Goal: Task Accomplishment & Management: Complete application form

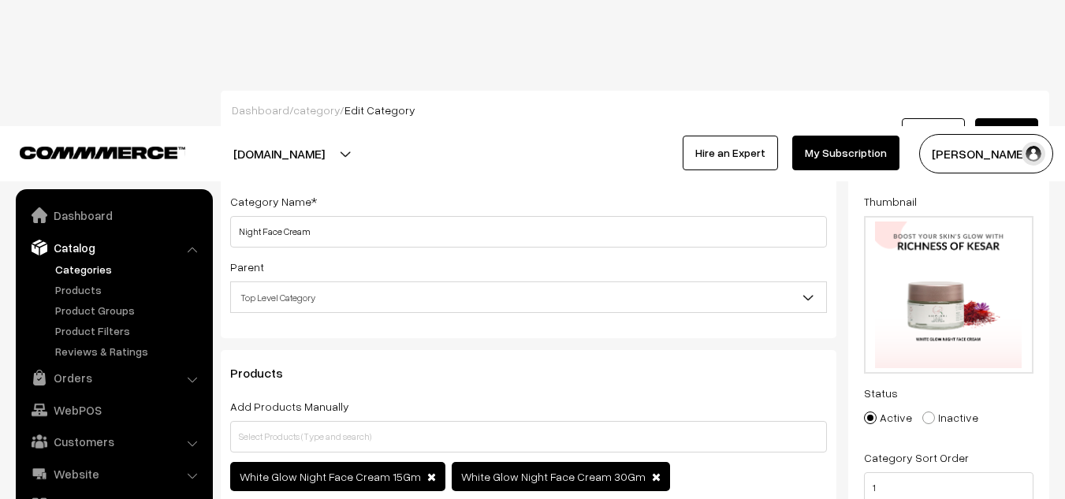
scroll to position [44, 0]
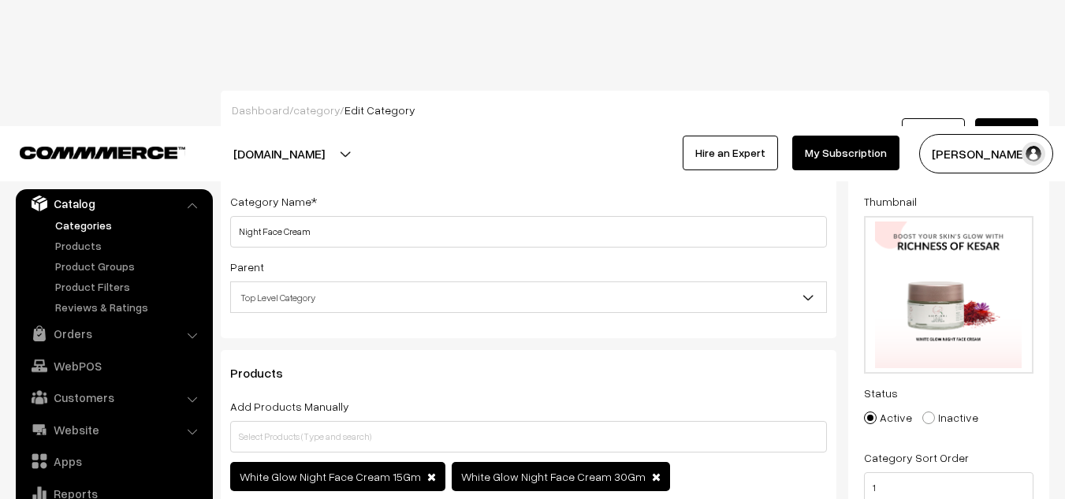
click at [83, 226] on link "Categories" at bounding box center [129, 225] width 156 height 17
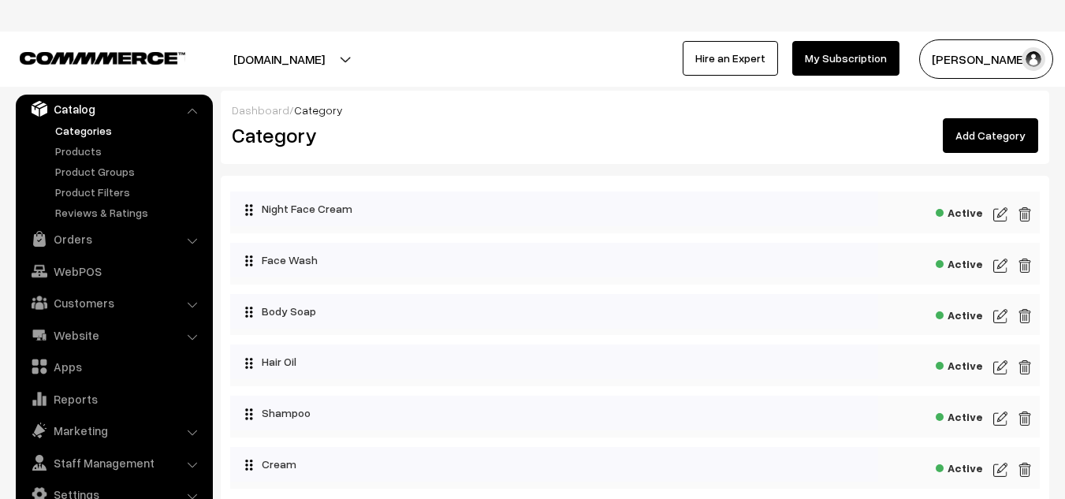
scroll to position [140, 0]
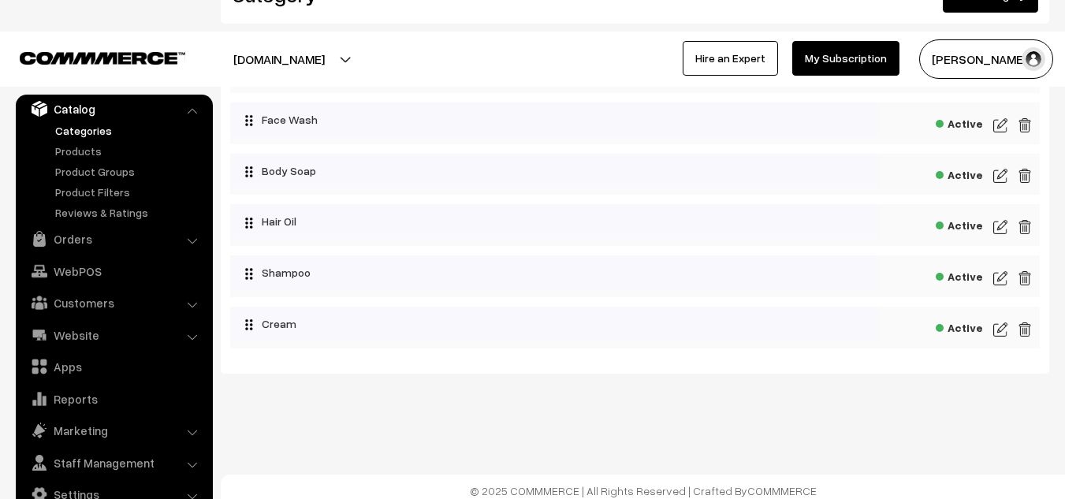
click at [1004, 334] on img at bounding box center [1001, 329] width 14 height 19
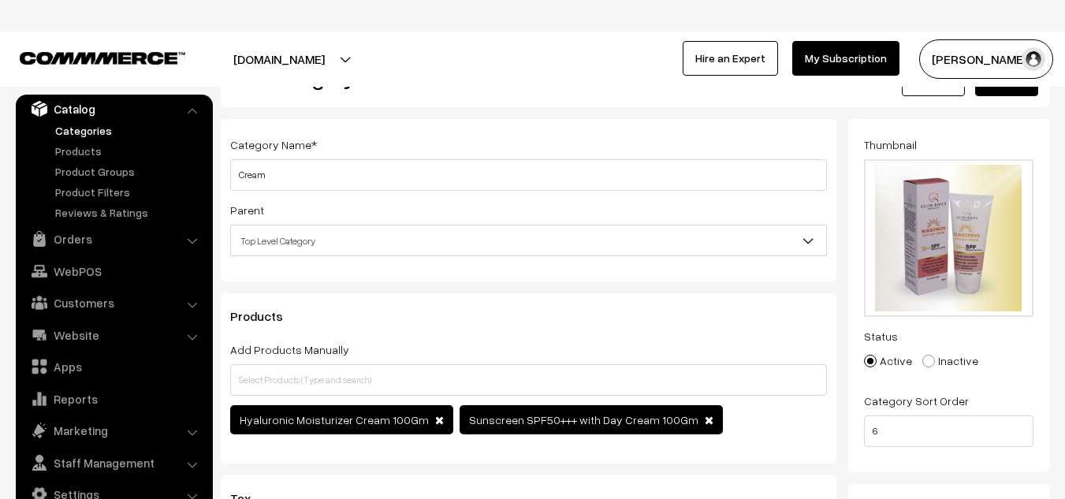
scroll to position [62, 0]
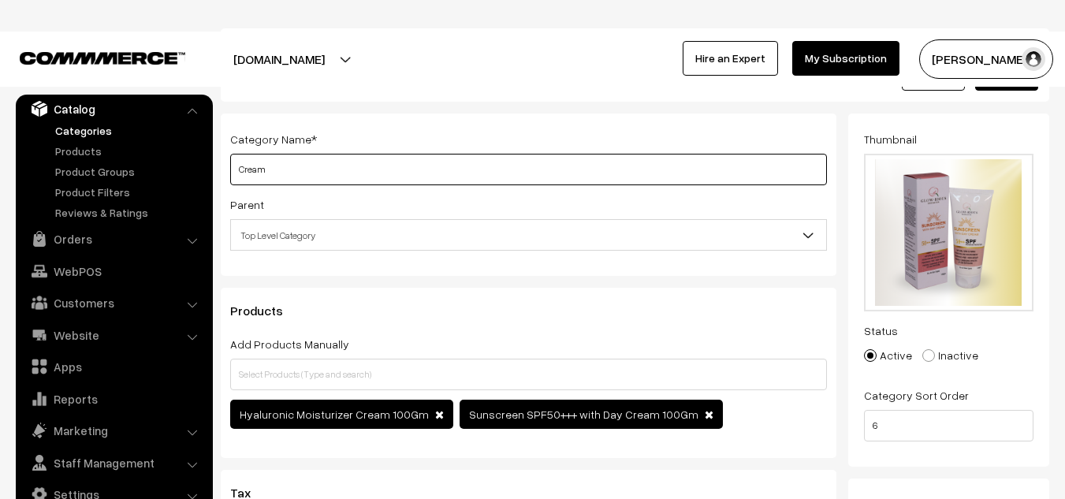
click at [238, 170] on input "Cream" at bounding box center [528, 170] width 597 height 32
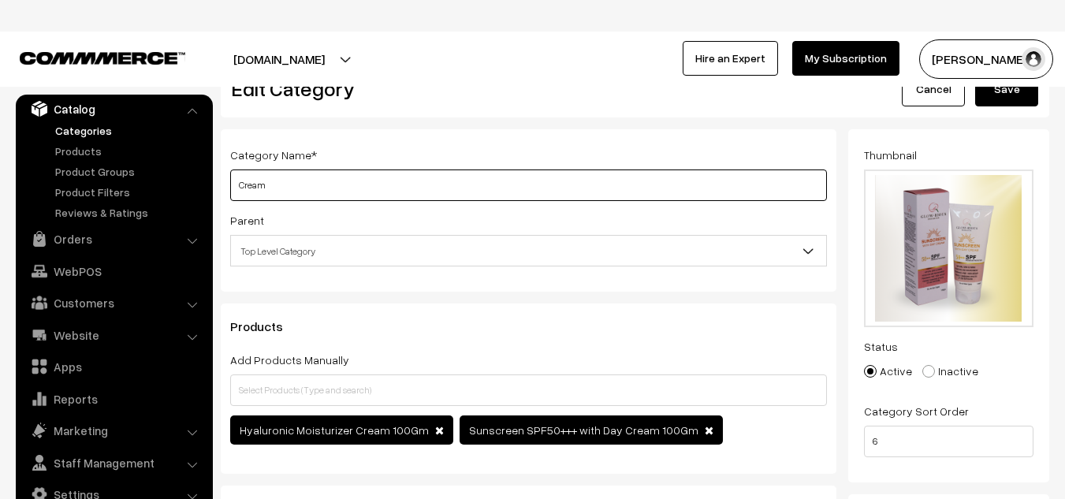
scroll to position [46, 0]
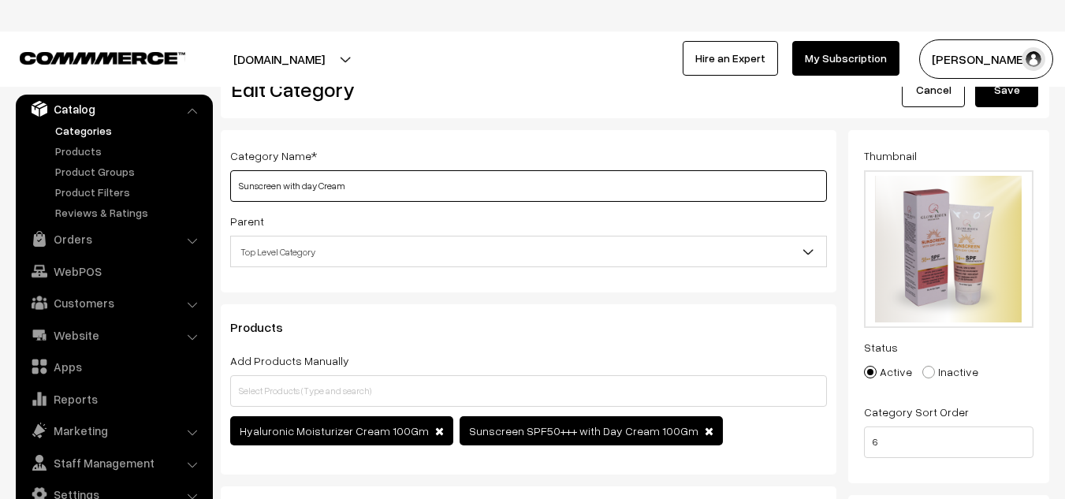
click at [325, 185] on input "Sunscreen with day Cream" at bounding box center [528, 186] width 597 height 32
click at [410, 187] on input "Sunscreen with day cream" at bounding box center [528, 186] width 597 height 32
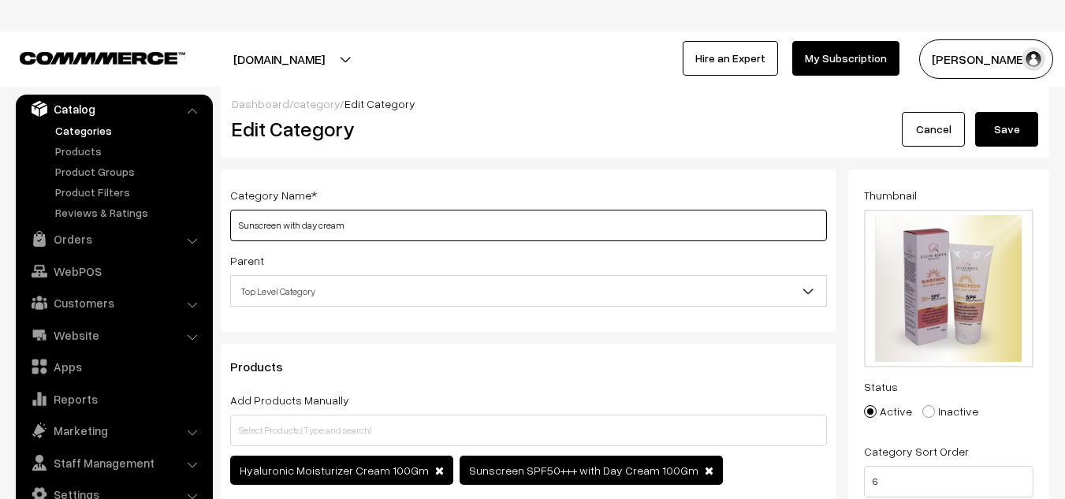
scroll to position [6, 0]
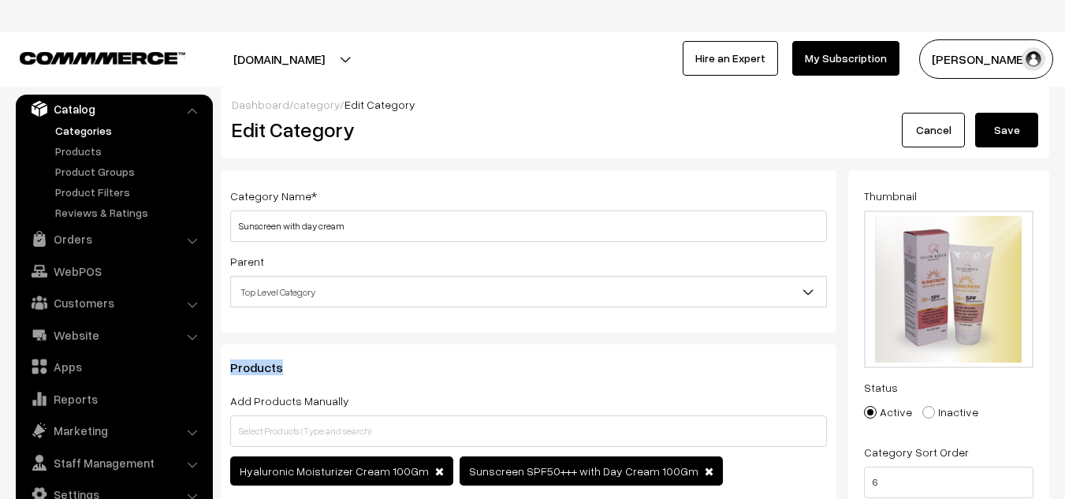
drag, startPoint x: 449, startPoint y: 326, endPoint x: 517, endPoint y: 358, distance: 75.1
click at [517, 358] on div "Category Name * Sunscreen with day cream Parent Top Level Category Night Face C…" at bounding box center [528, 441] width 639 height 543
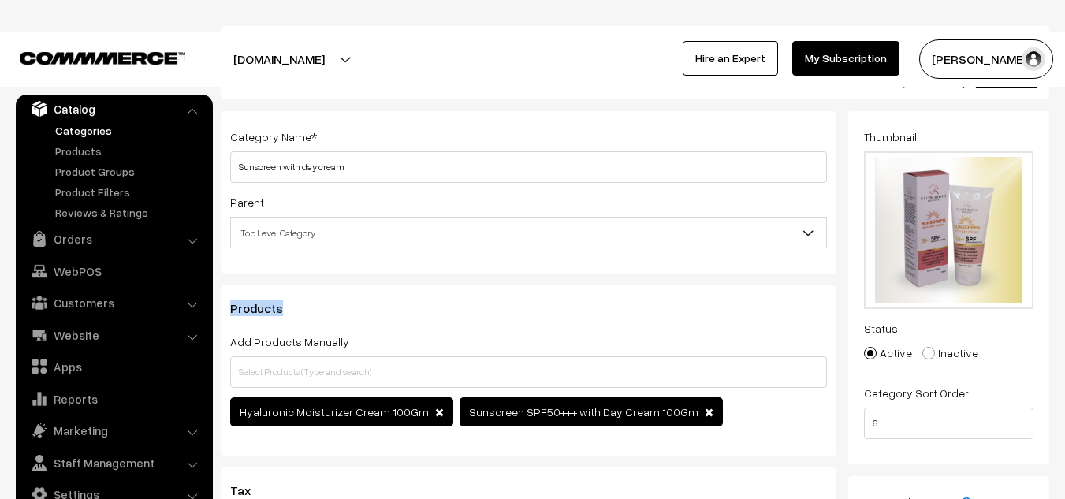
scroll to position [0, 0]
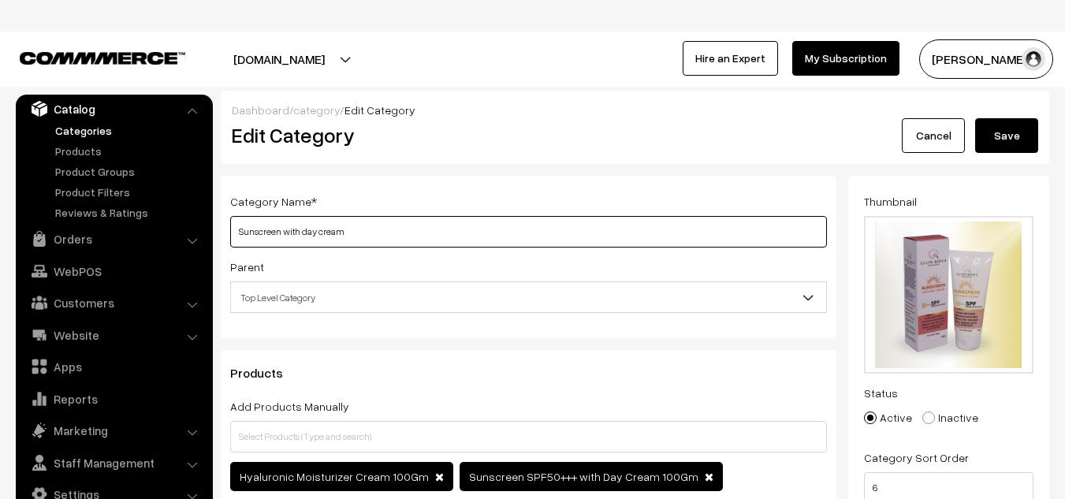
click at [412, 237] on input "Sunscreen with day cream" at bounding box center [528, 232] width 597 height 32
click at [354, 230] on input "Sunscreen with day cream & moisturizer cream" at bounding box center [528, 232] width 597 height 32
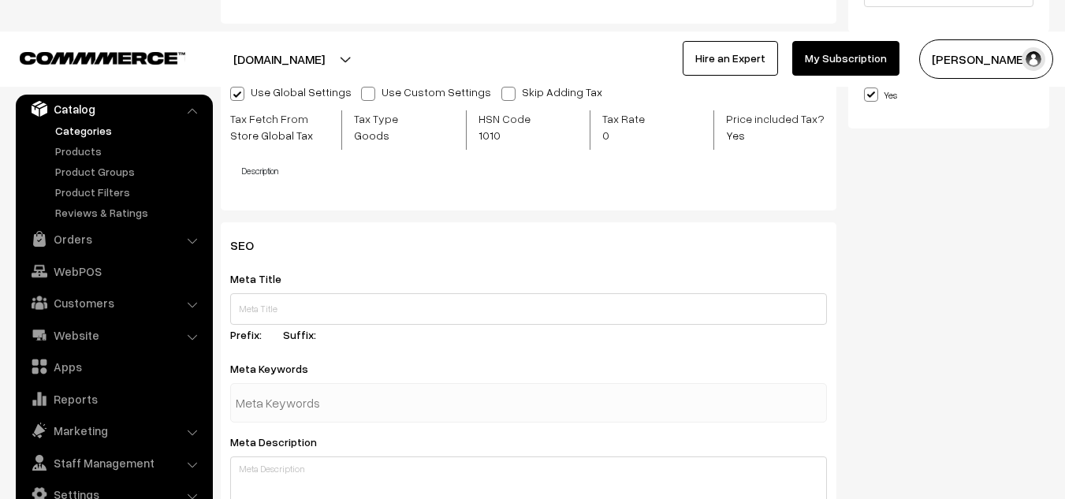
scroll to position [498, 0]
type input "Sunscreen with day cream & hyaluronic moisturizer cream"
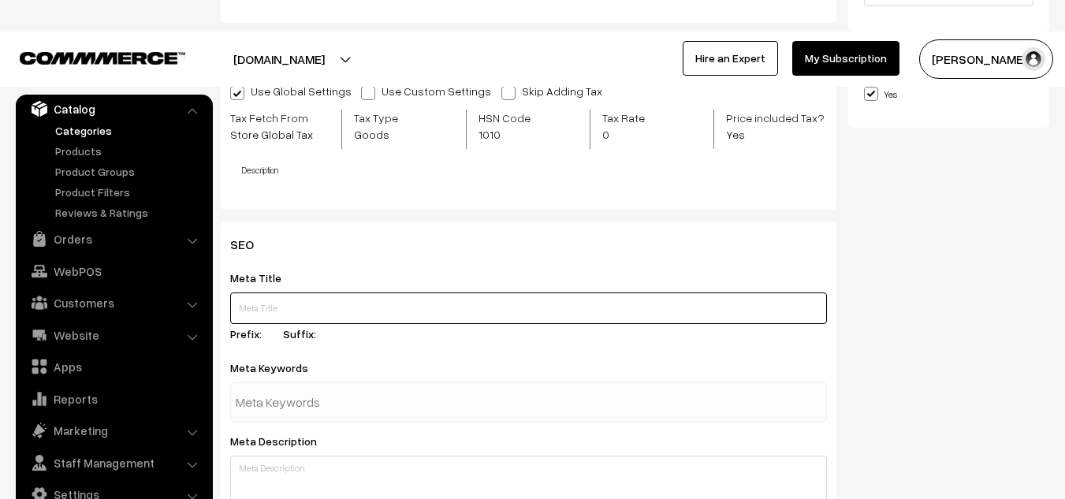
click at [372, 311] on input "text" at bounding box center [528, 309] width 597 height 32
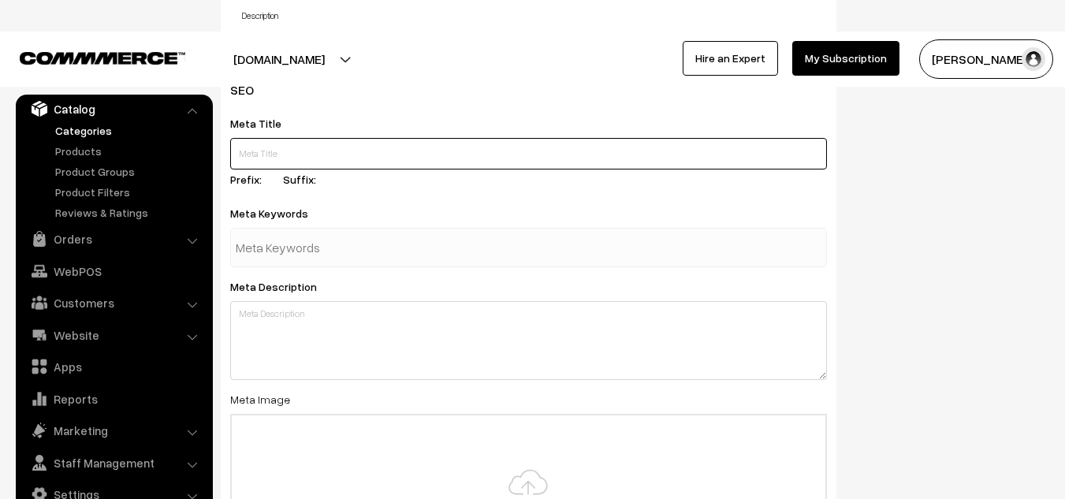
scroll to position [653, 0]
click at [310, 149] on input "text" at bounding box center [528, 153] width 597 height 32
paste input "Best Sunscreen SPF 50 with Day Cream & Hyaluronic Moisturizing Cream"
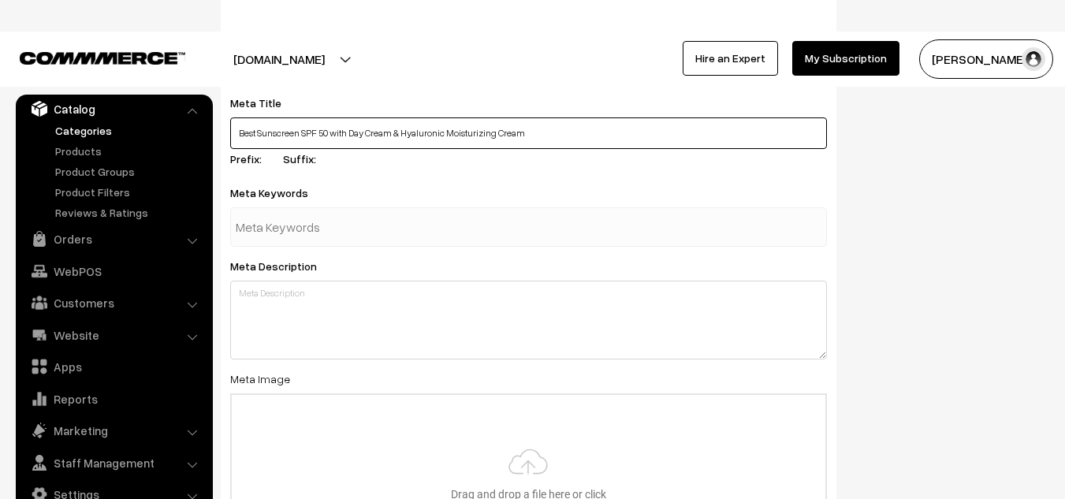
scroll to position [673, 0]
type input "Best Sunscreen SPF 50 with Day Cream & Hyaluronic Moisturizing Cream"
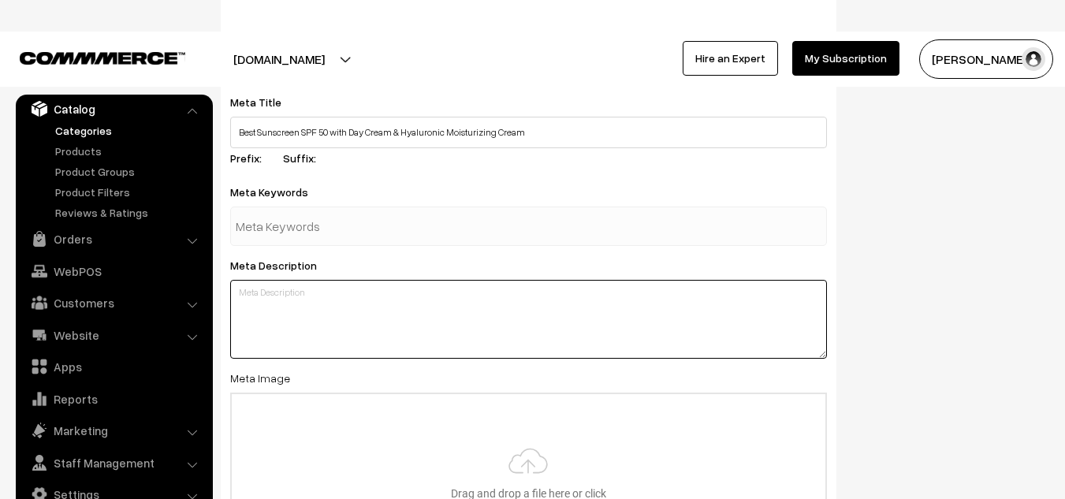
click at [295, 319] on textarea at bounding box center [528, 319] width 597 height 79
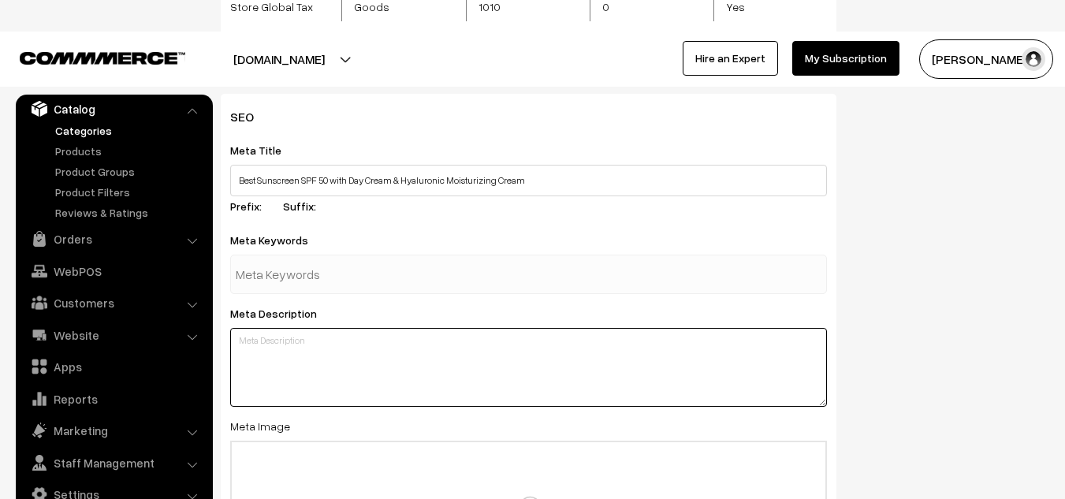
scroll to position [623, 0]
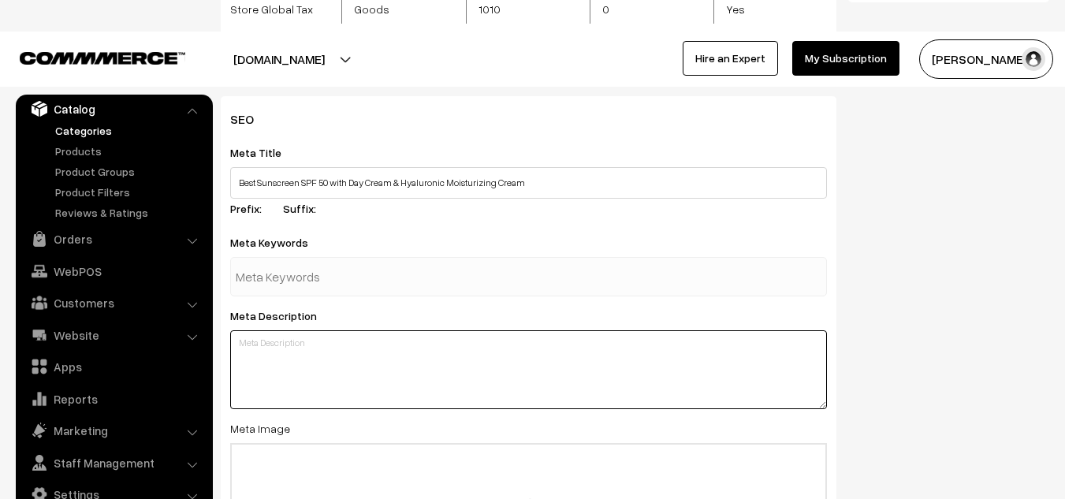
paste textarea "Discover the best Sunscreen SPF 50 with Day Cream & Hyaluronic Moisturizing Cre…"
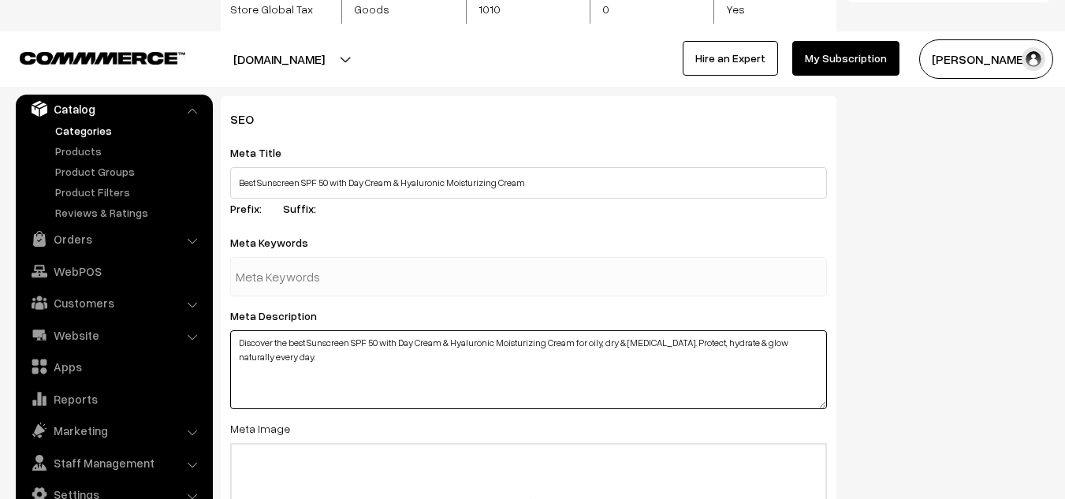
type textarea "Discover the best Sunscreen SPF 50 with Day Cream & Hyaluronic Moisturizing Cre…"
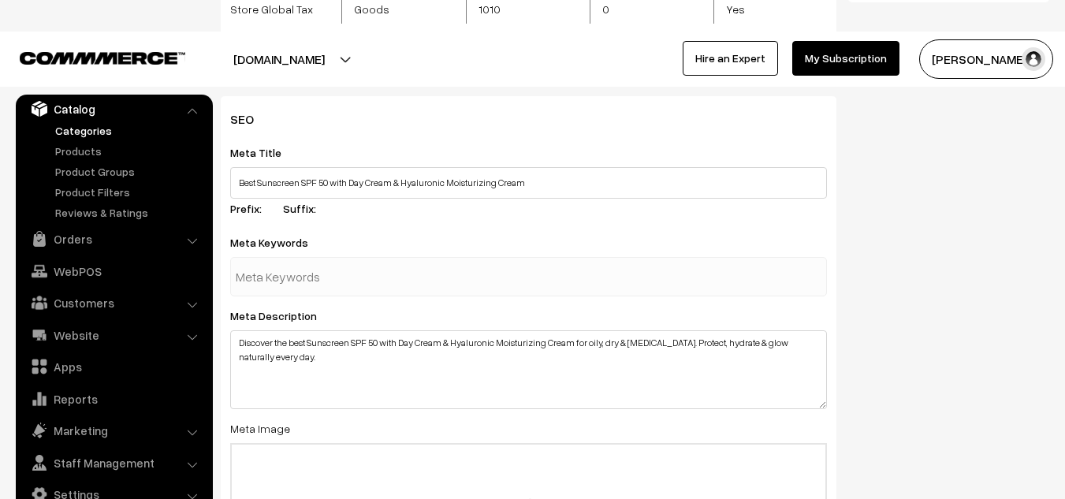
click at [329, 275] on input "text" at bounding box center [318, 277] width 164 height 32
paste input "Best matte sunscreen in India"
type input "Best matte sunscreen in India"
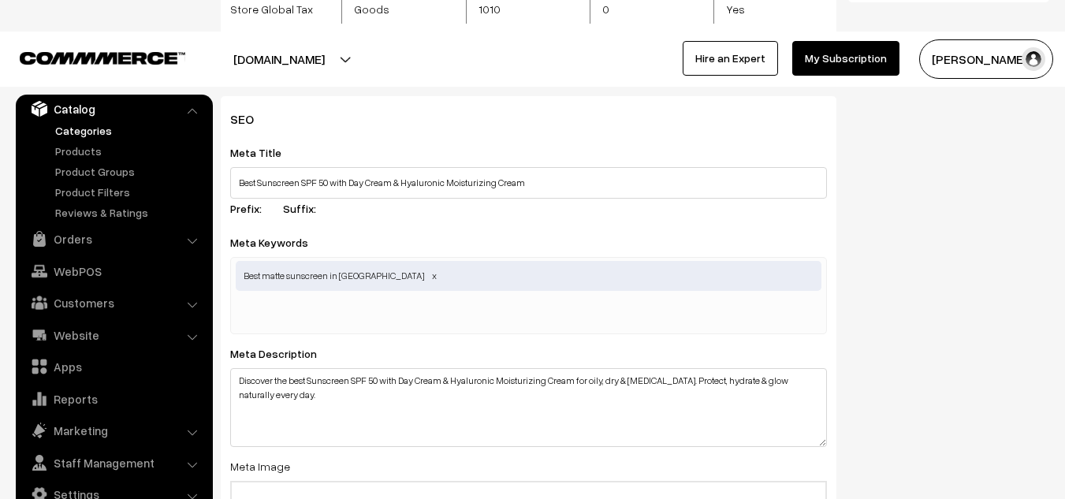
paste input "Best day cream for men SPF 50"
type input "Best day cream for men SPF 50"
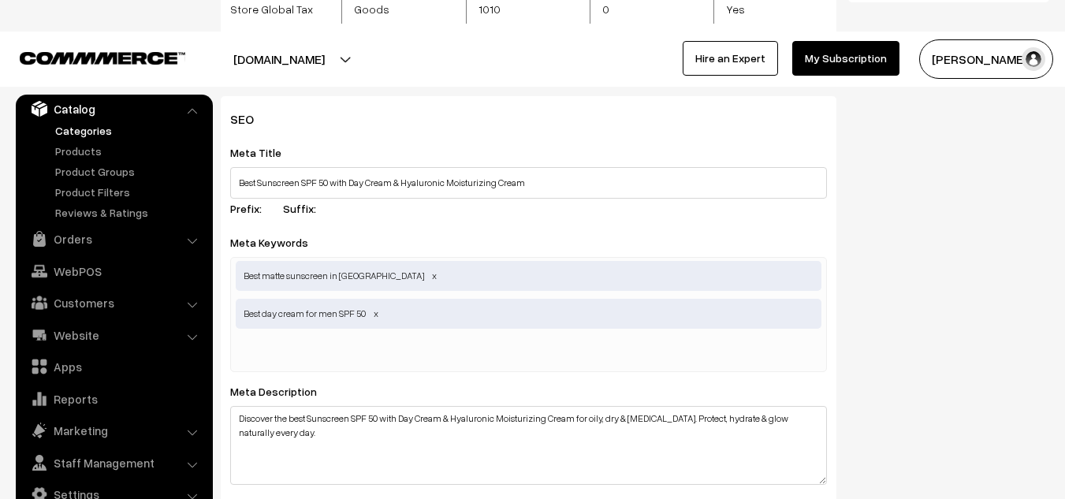
scroll to position [0, 0]
paste input "Non-greasy sunscreen for oily skin"
type input "Non-greasy sunscreen for oily skin"
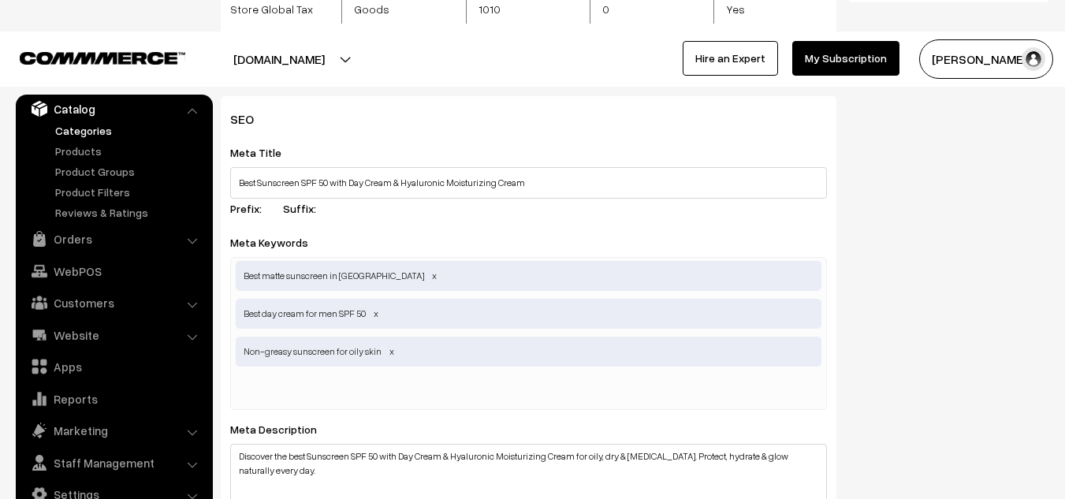
paste input "Matte finish sunscreen SPF 50"
type input "Matte finish sunscreen SPF 50"
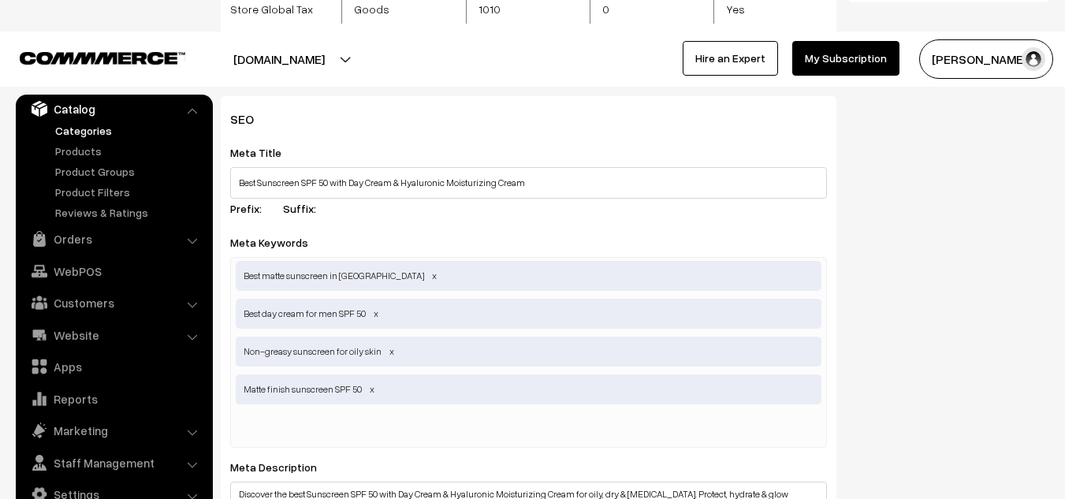
paste input "unscreen for sensitive skin SPF 50 PA+++"
type input "unscreen for sensitive skin SPF 50 PA+++"
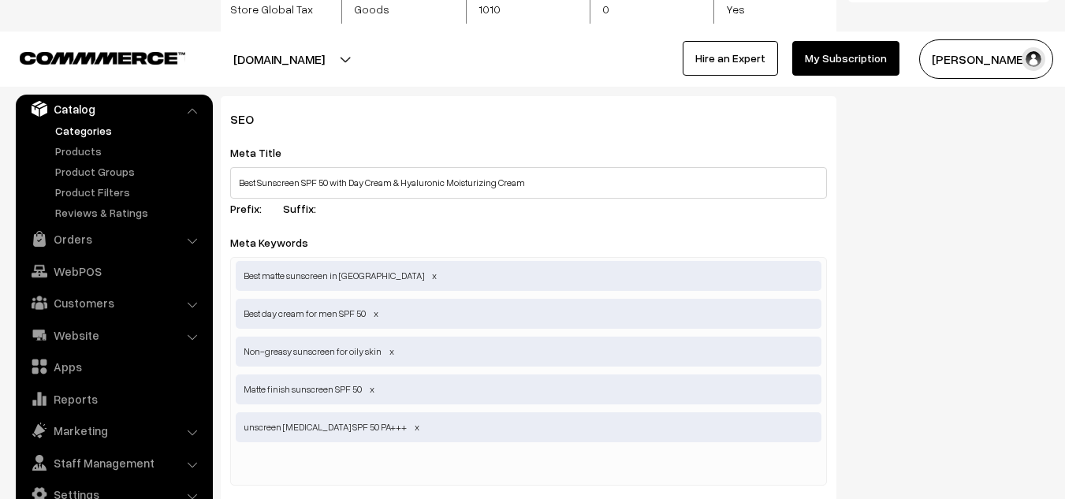
scroll to position [0, 0]
paste input "Oil-free sunscreen SPF 50"
type input "Oil-free sunscreen SPF 50"
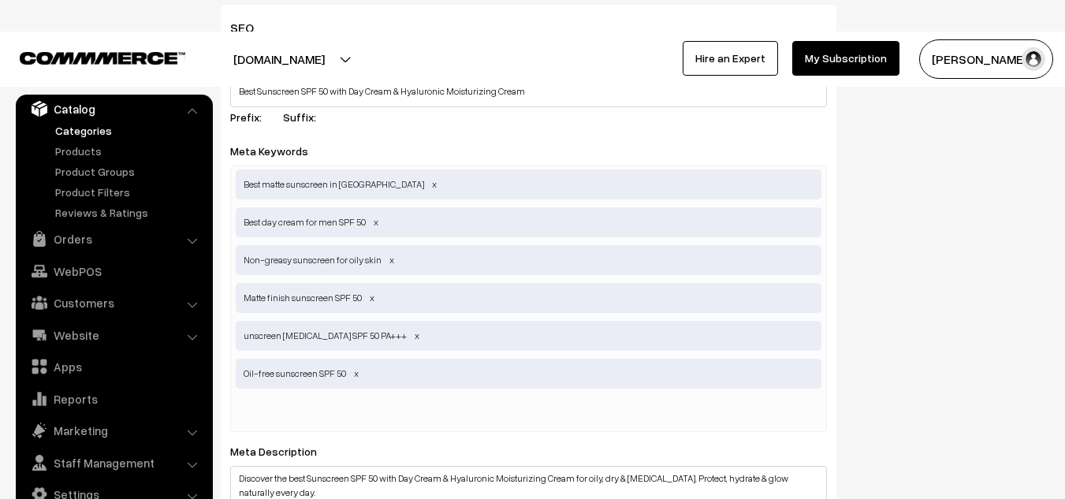
scroll to position [716, 0]
paste input "Sunscreen [MEDICAL_DATA] with hydrator"
type input "Sunscreen [MEDICAL_DATA] with hydrator"
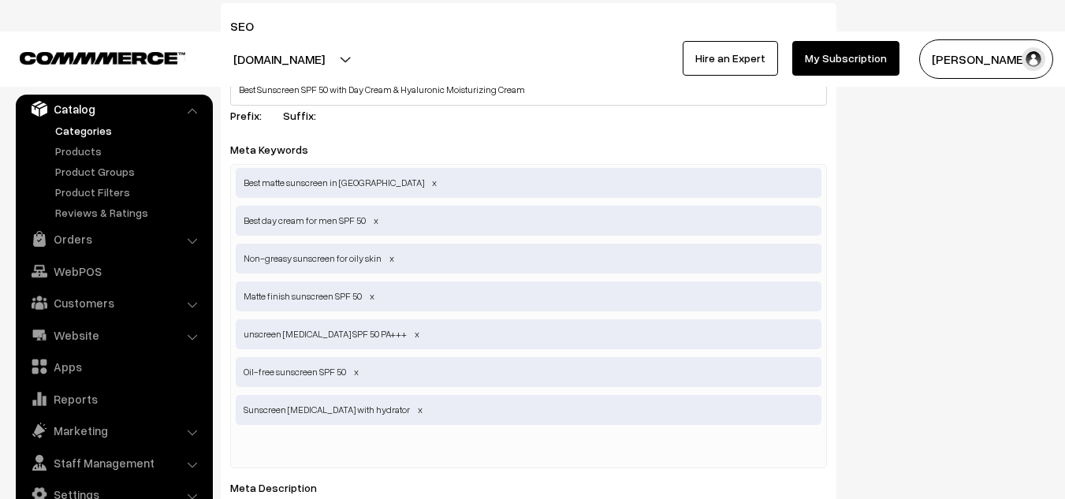
paste input "Best day cream for glowing skin SPF"
type input "Best day cream for glowing skin SPF"
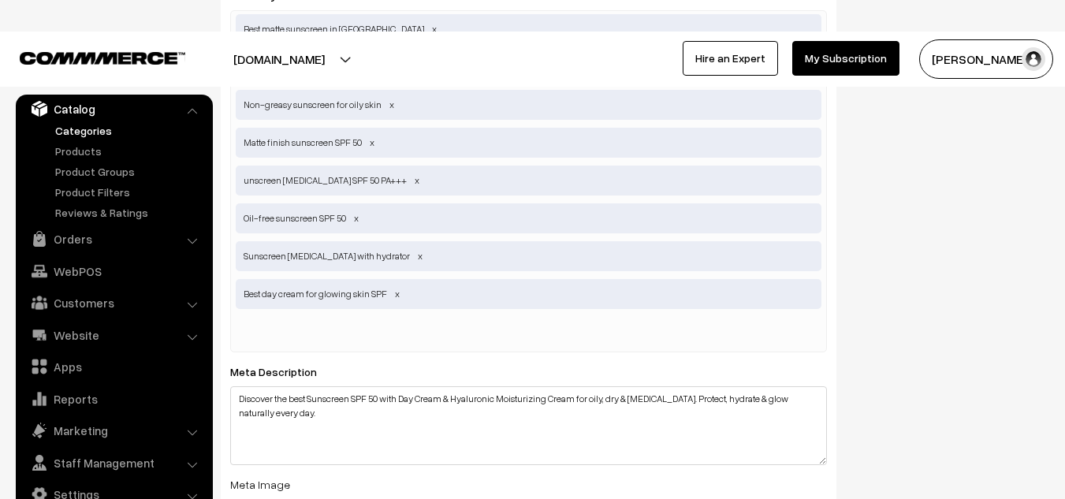
scroll to position [871, 0]
paste input "Day cream for oily skin with sun protection"
type input "Day cream for oily skin with sun protection"
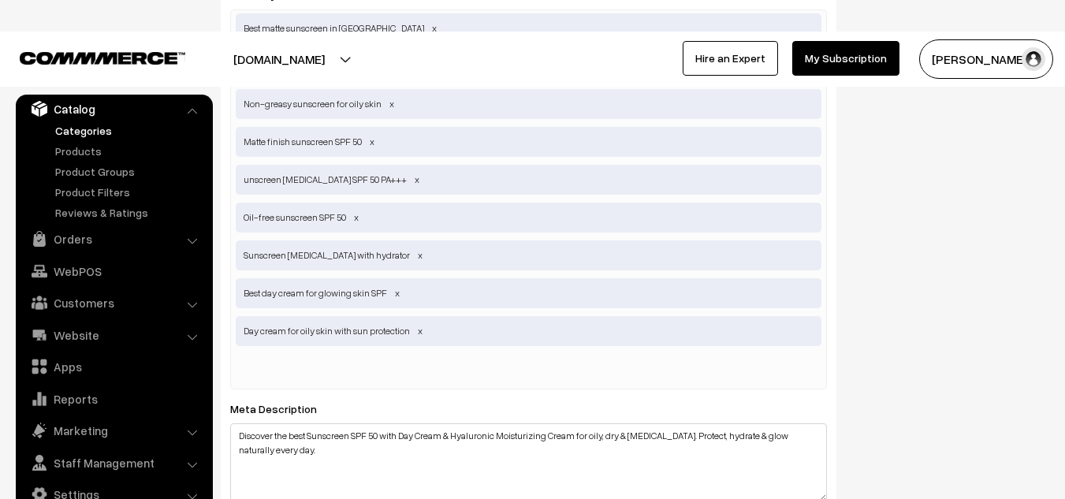
scroll to position [0, 0]
paste input "Best day cream for men SPF 50"
type input "Best day cream for men SPF 50"
paste input "Hydrating day cream for dry skin"
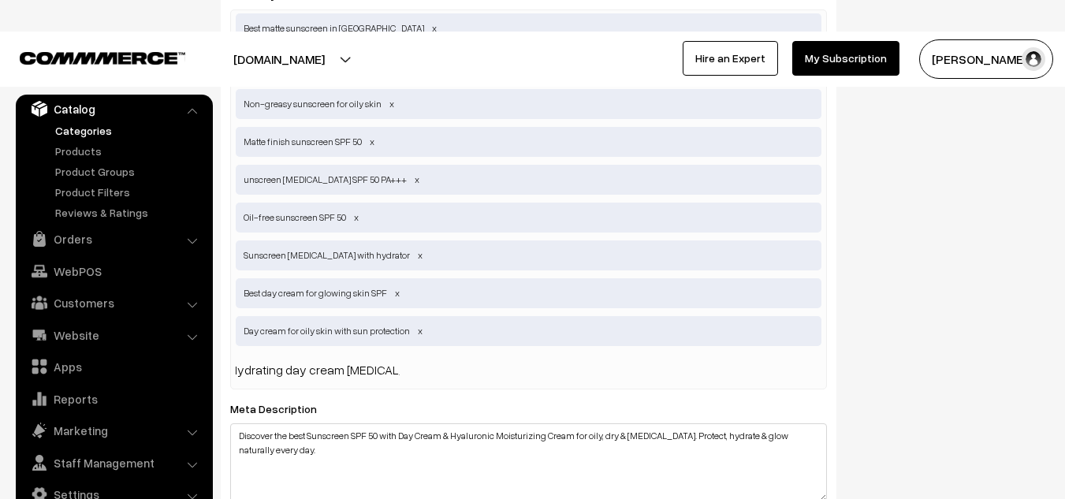
type input "Hydrating day cream for dry skin"
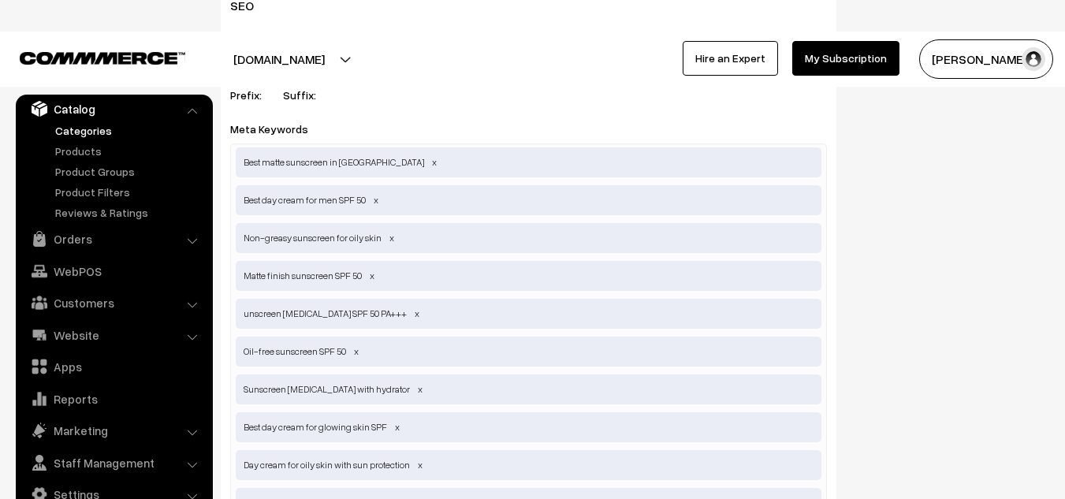
scroll to position [945, 0]
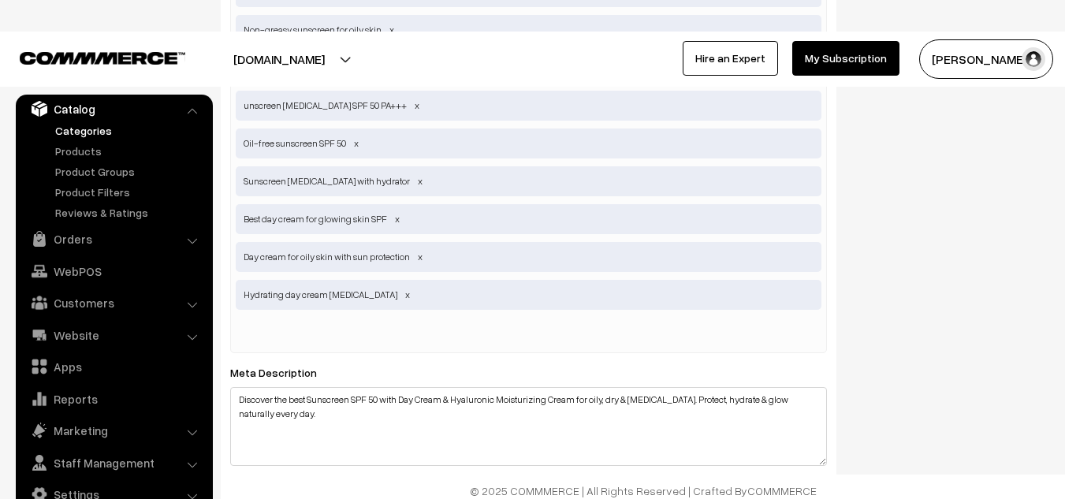
click at [257, 326] on input "text" at bounding box center [318, 334] width 164 height 32
type input "sunscreen spf 50"
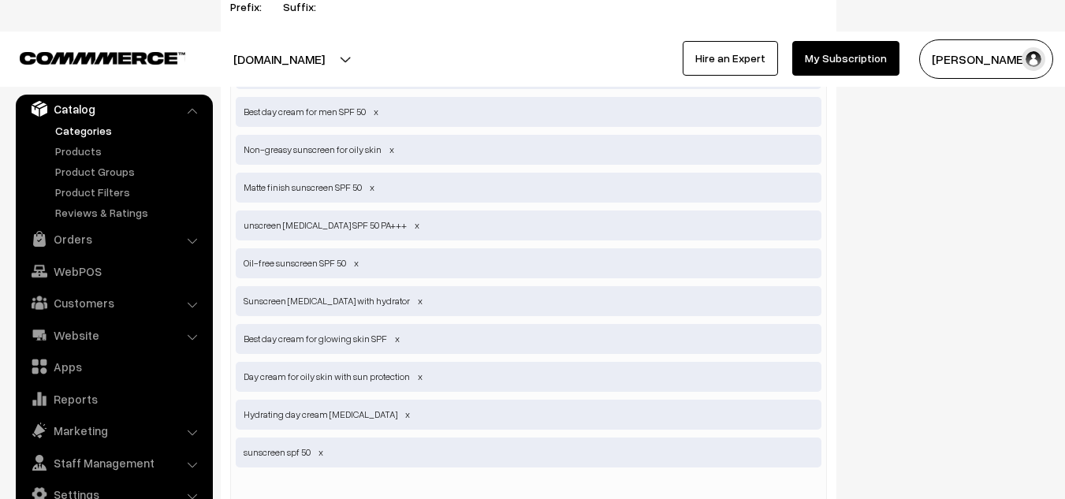
scroll to position [830, 0]
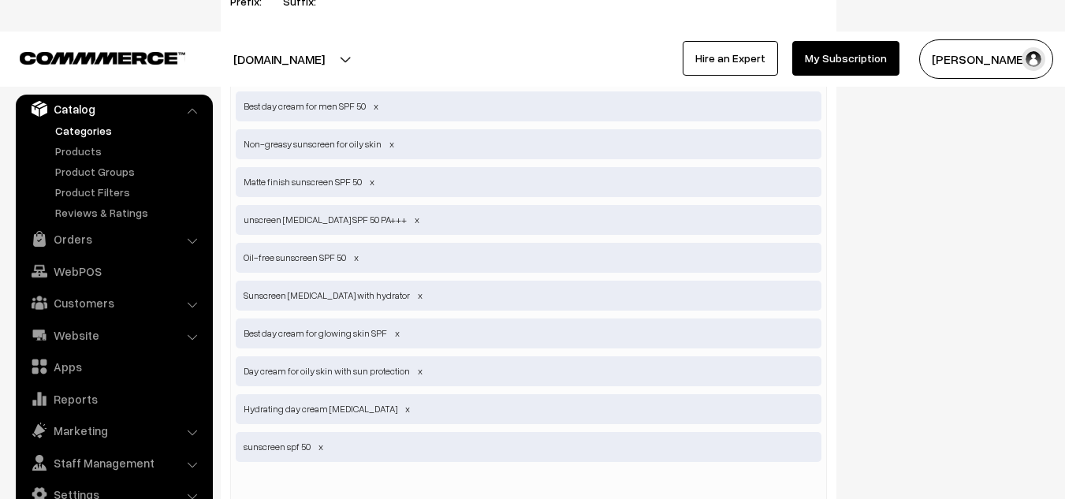
paste input "[MEDICAL_DATA] best sunscreen spf 50"
type input "[MEDICAL_DATA] best sunscreen spf 50"
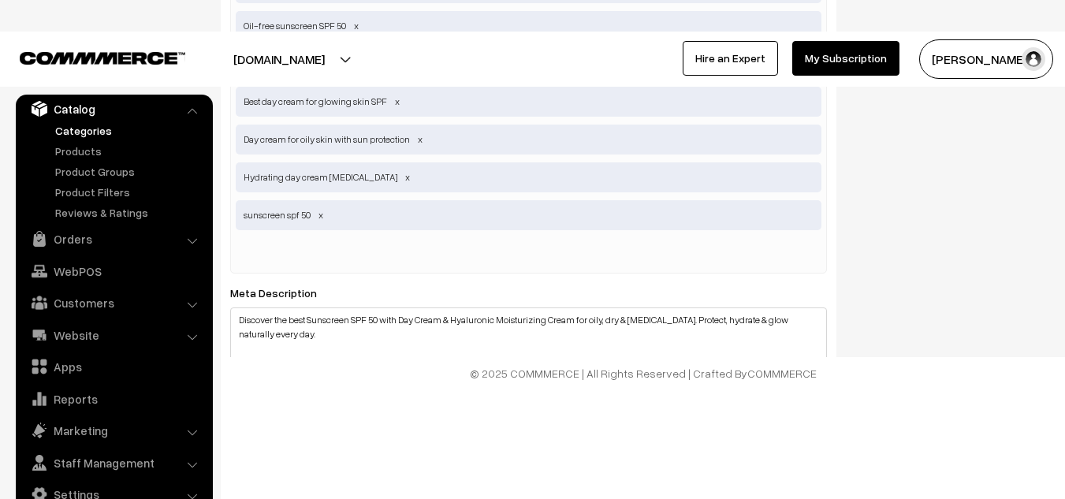
scroll to position [0, 0]
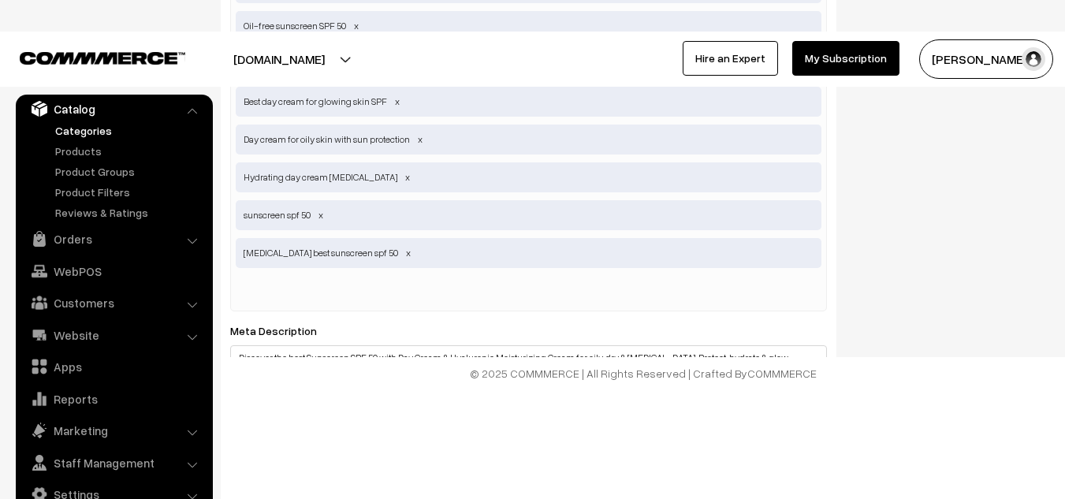
paste input "best day cream for glowing skin"
type input "best day cream for glowing skin"
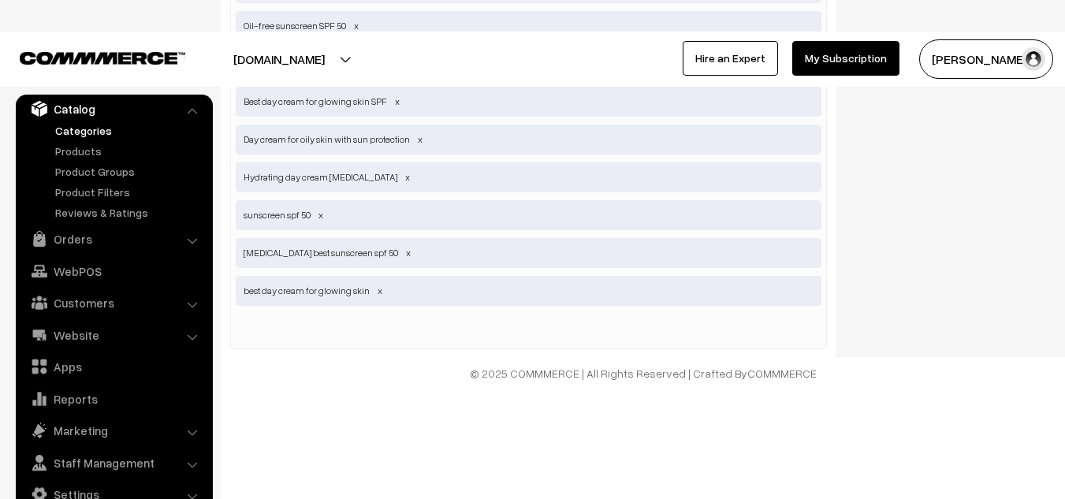
scroll to position [0, 0]
paste input "Moisturizing Cream"
type input "Moisturizing Cream"
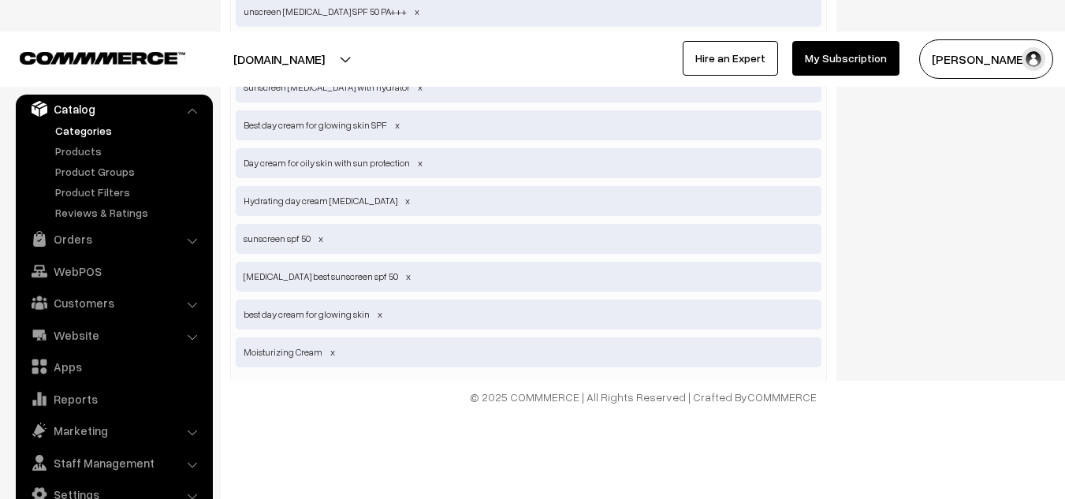
scroll to position [1038, 0]
click at [351, 375] on div "Best matte sunscreen in India Best day cream for men SPF 50 Non-greasy sunscree…" at bounding box center [528, 126] width 597 height 569
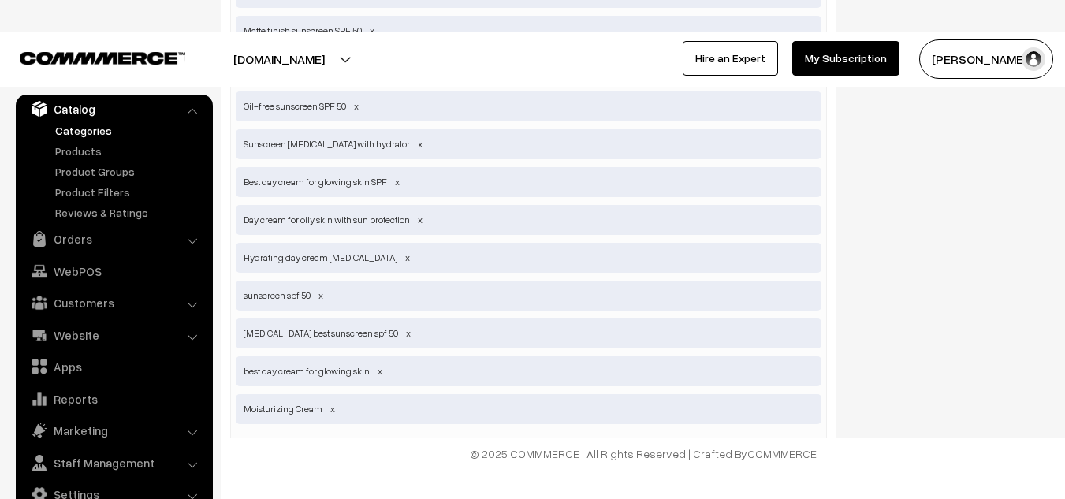
scroll to position [983, 0]
click at [380, 371] on span at bounding box center [380, 370] width 8 height 12
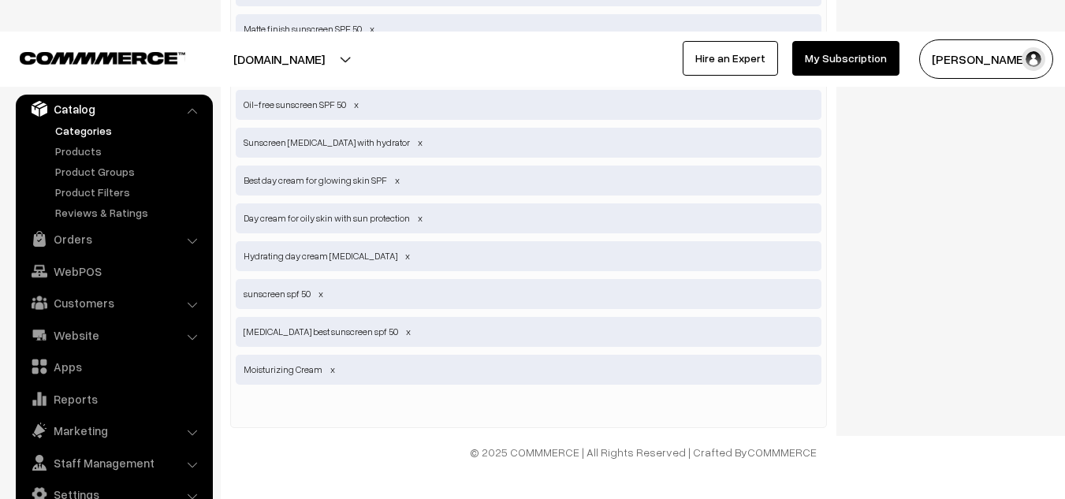
paste input "Moisturizer Cream for sensitive dry skin"
type input "Moisturizer Cream for sensitive dry skin"
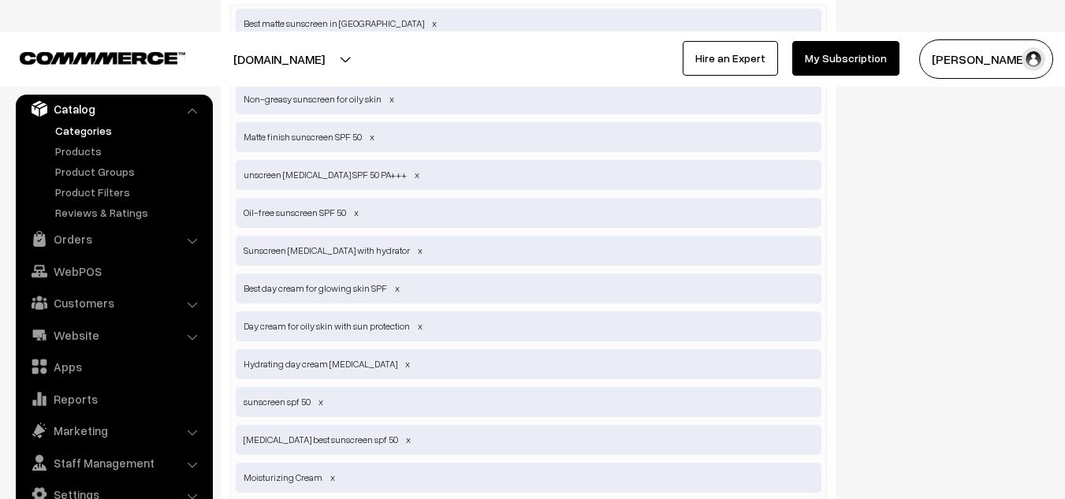
scroll to position [876, 0]
click at [323, 401] on span at bounding box center [321, 401] width 8 height 12
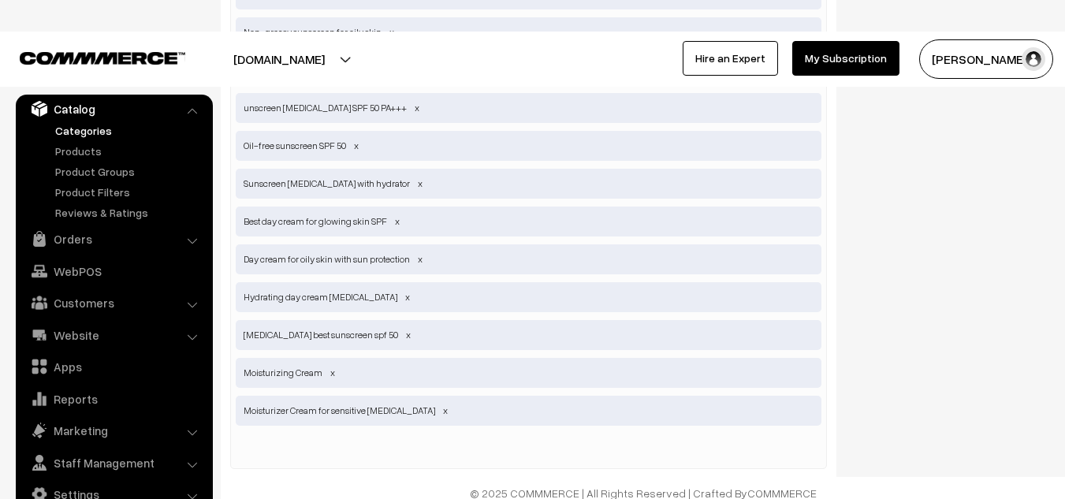
scroll to position [941, 0]
click at [402, 438] on div "Best matte sunscreen in India Best day cream for men SPF 50 Non-greasy sunscree…" at bounding box center [528, 203] width 597 height 531
paste input "best moisturizer cream"
type input "best moisturizer cream"
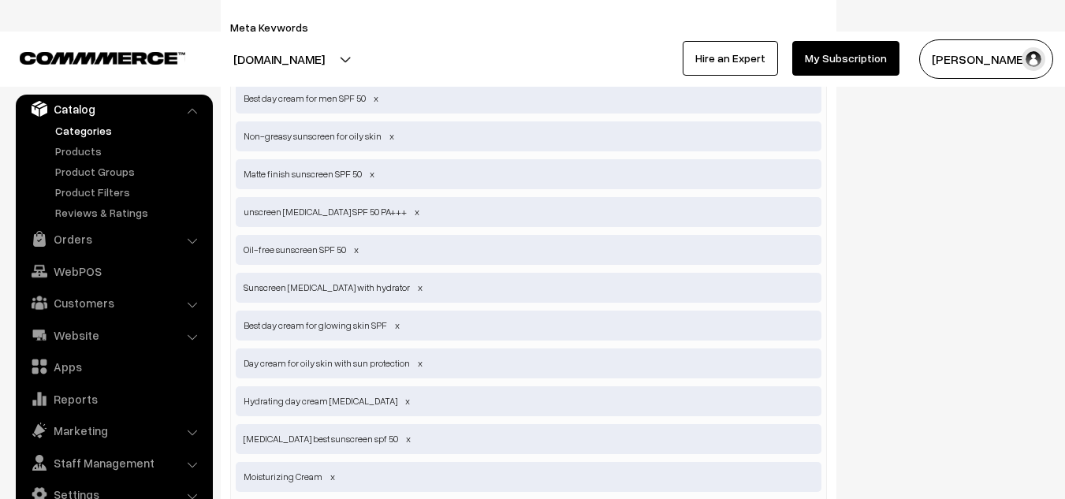
scroll to position [837, 0]
click at [244, 207] on span "unscreen for sensitive skin SPF 50 PA+++" at bounding box center [529, 213] width 586 height 30
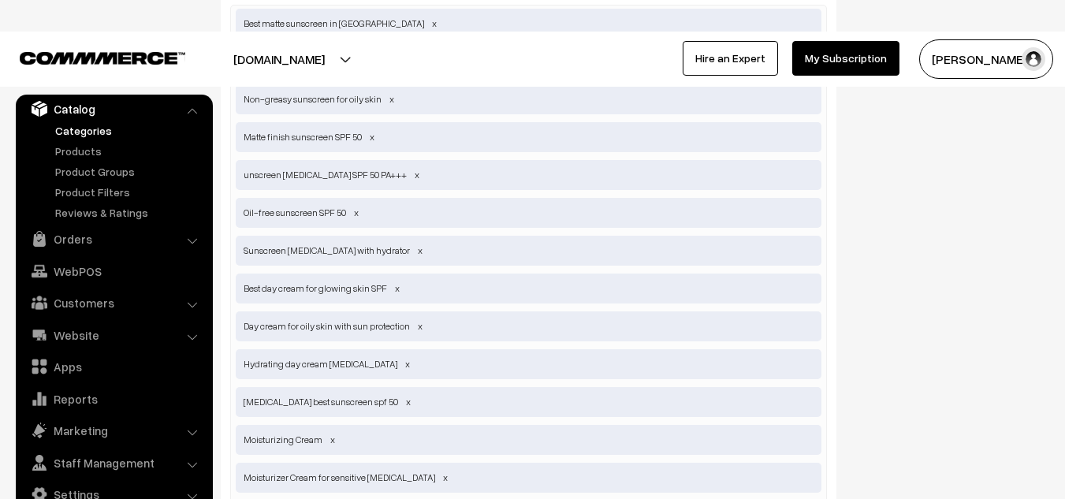
scroll to position [870, 0]
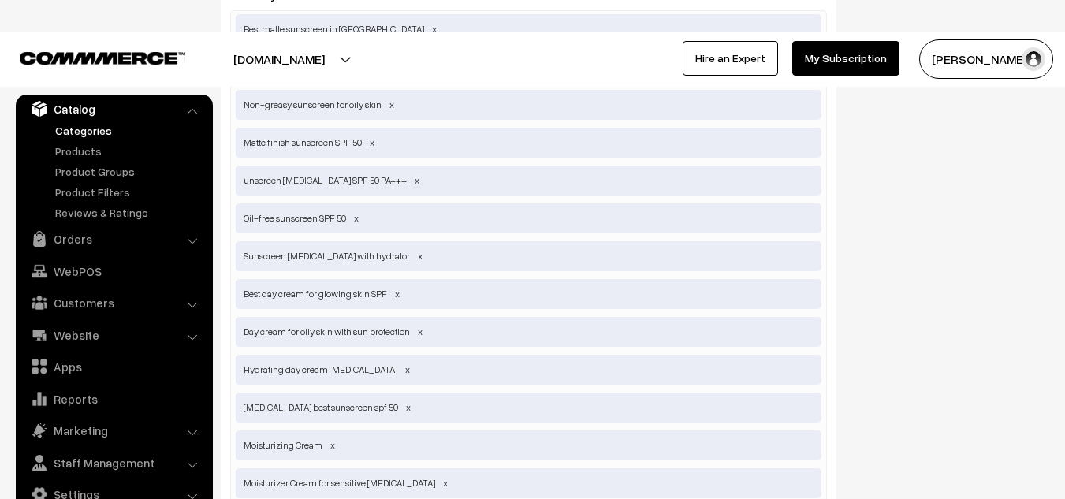
click at [418, 181] on span at bounding box center [417, 180] width 8 height 12
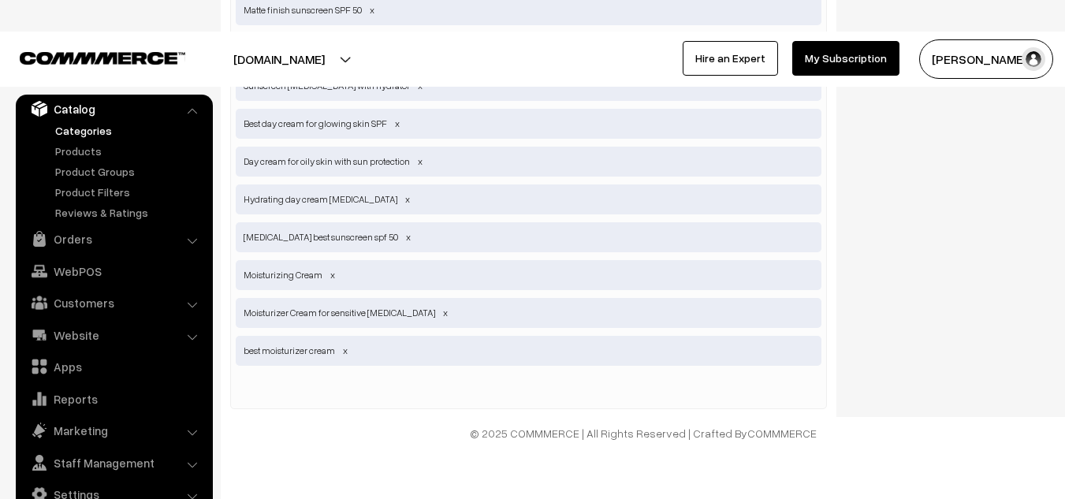
scroll to position [1022, 0]
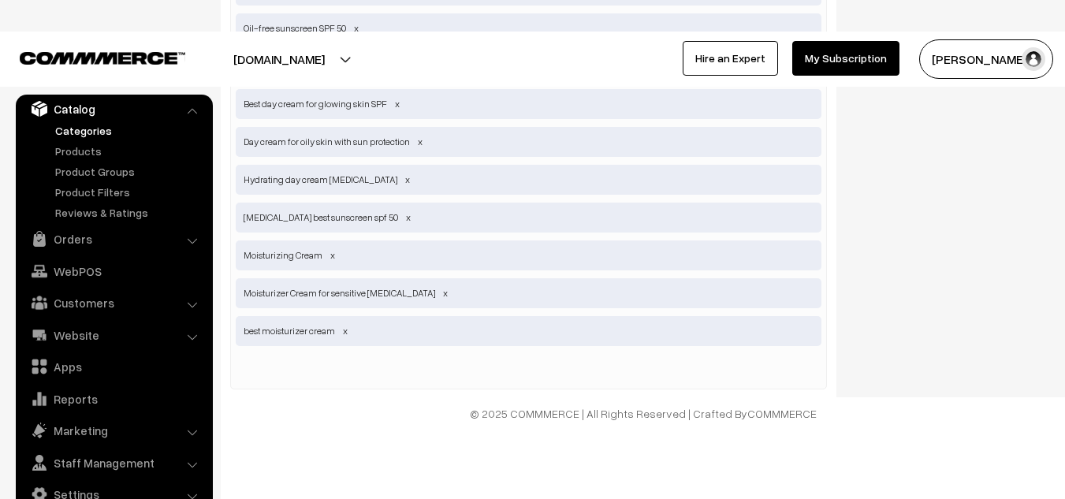
click at [777, 65] on link "Hire an Expert" at bounding box center [730, 58] width 95 height 35
click at [309, 361] on input "text" at bounding box center [318, 370] width 164 height 32
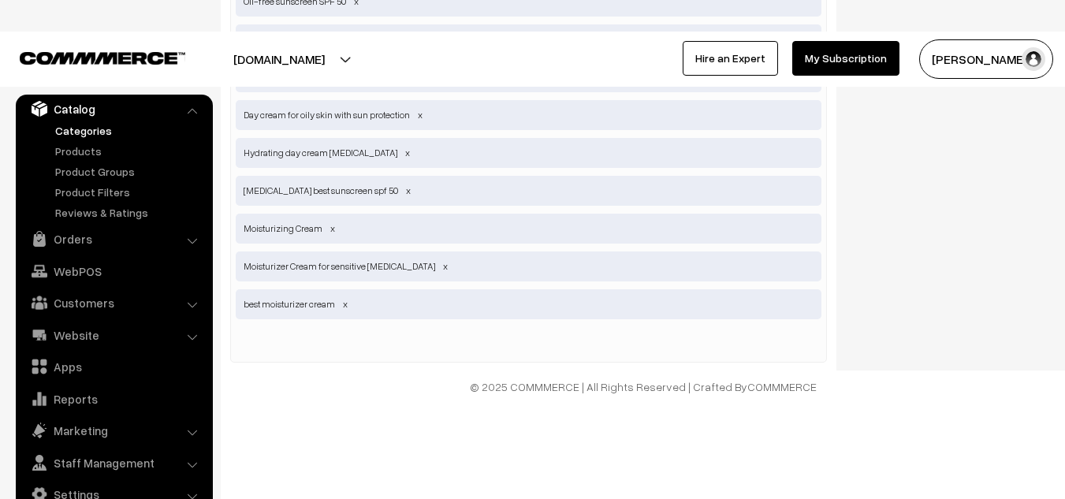
scroll to position [1036, 0]
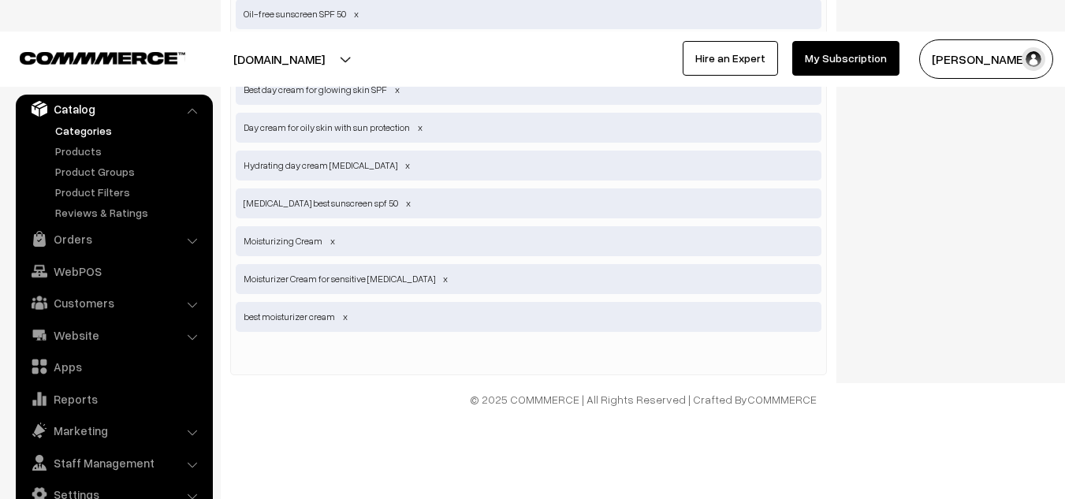
paste input "best sunscreen for everyday use"
type input "best sunscreen for everyday use"
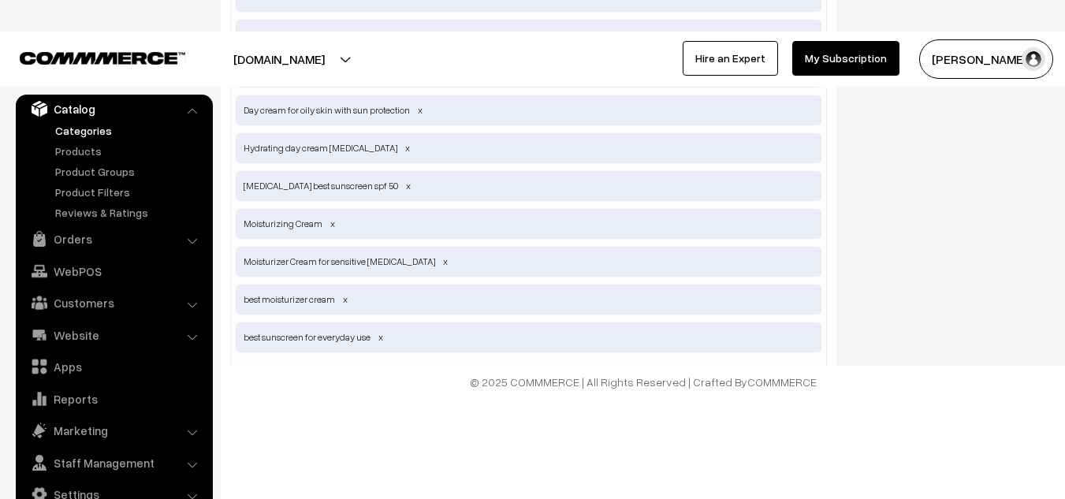
scroll to position [1054, 0]
click at [332, 224] on span at bounding box center [333, 223] width 8 height 12
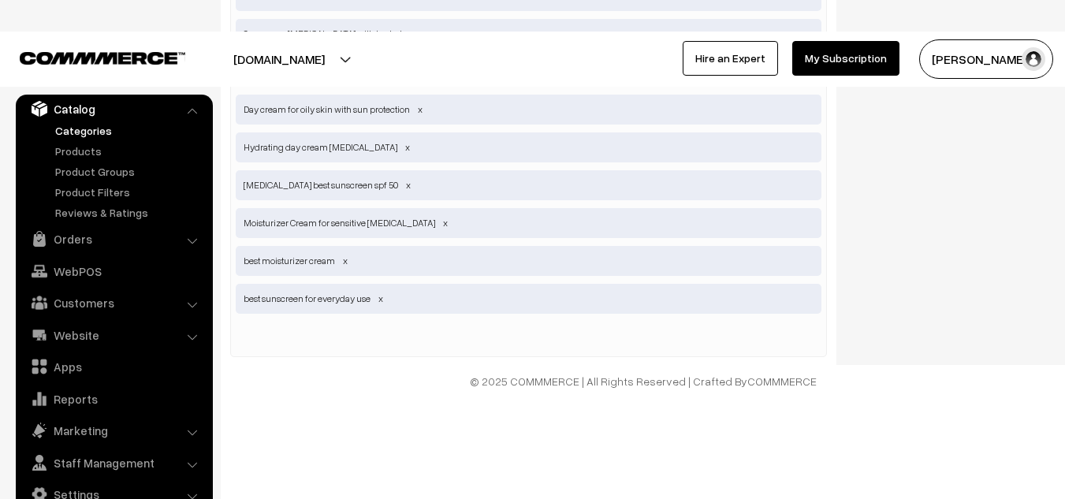
click at [278, 329] on input "text" at bounding box center [318, 338] width 164 height 32
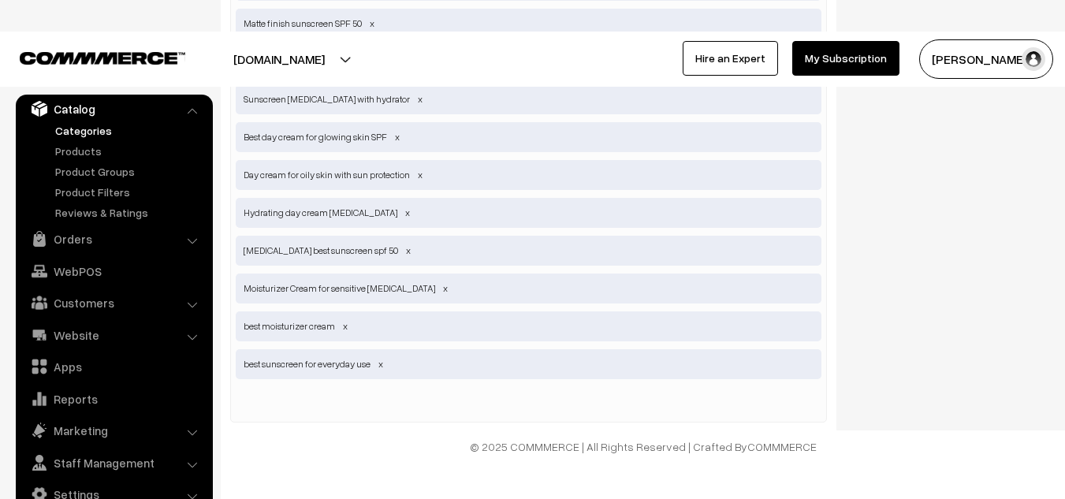
scroll to position [990, 0]
paste input "best body moisturizer for dry skin"
type input "best body moisturizer for dry skin"
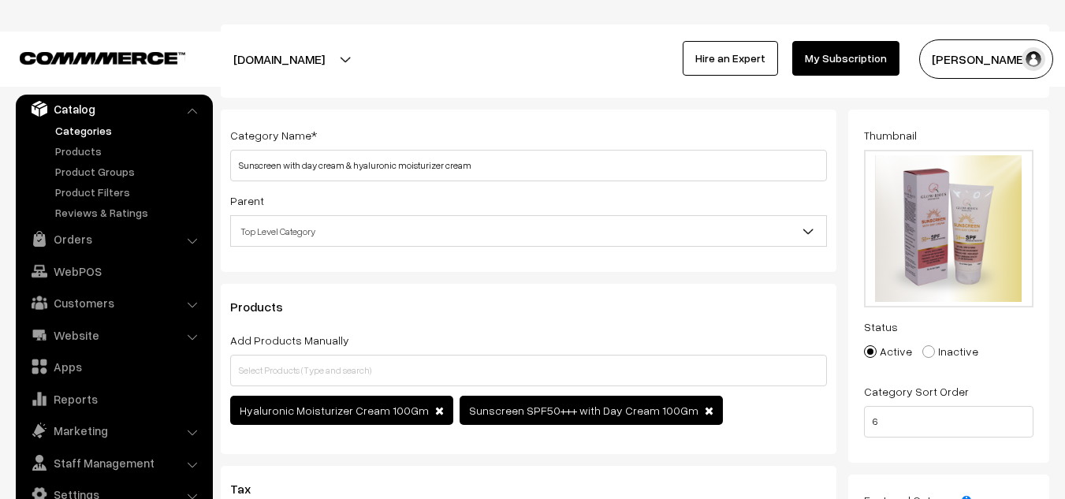
scroll to position [0, 0]
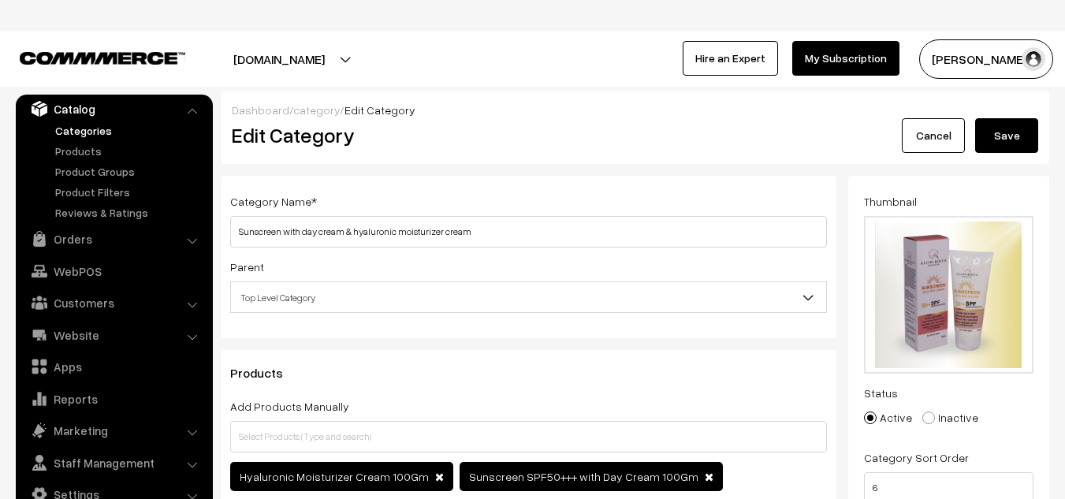
click at [1012, 132] on button "Save" at bounding box center [1006, 135] width 63 height 35
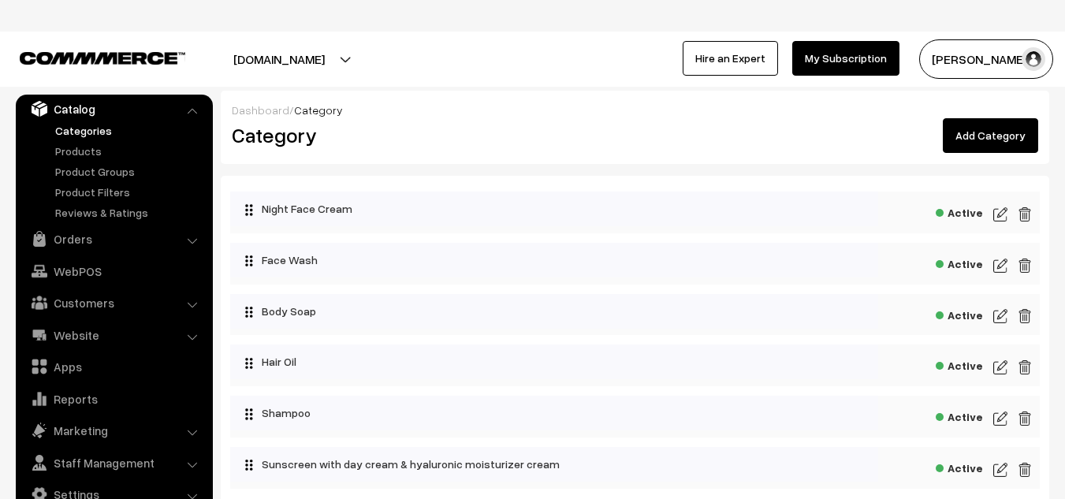
scroll to position [140, 0]
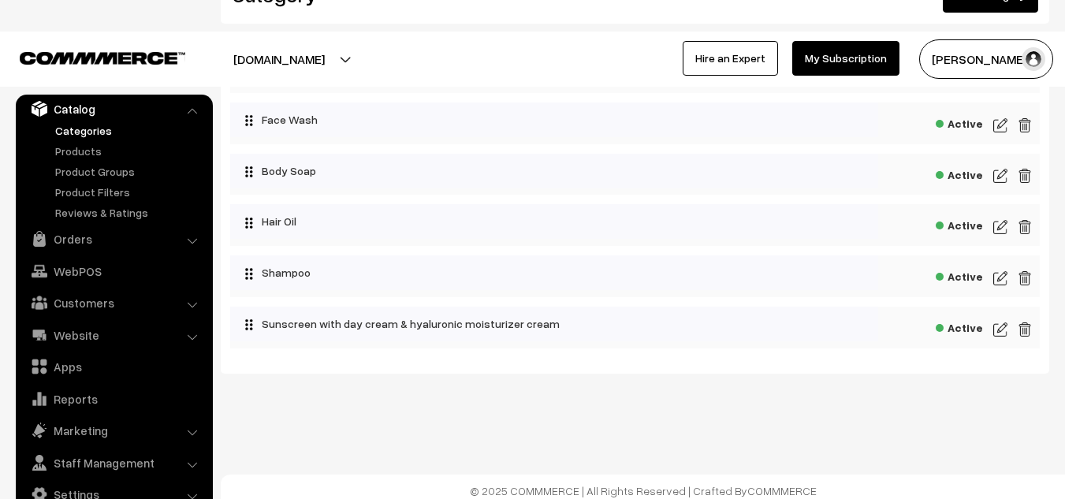
click at [1005, 330] on img at bounding box center [1001, 329] width 14 height 19
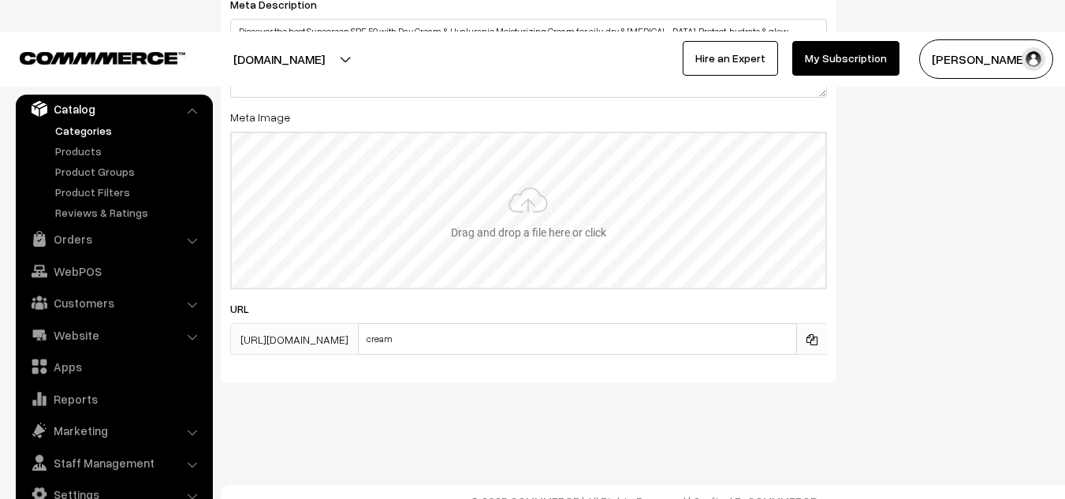
scroll to position [1465, 0]
click at [531, 215] on input "file" at bounding box center [529, 209] width 594 height 155
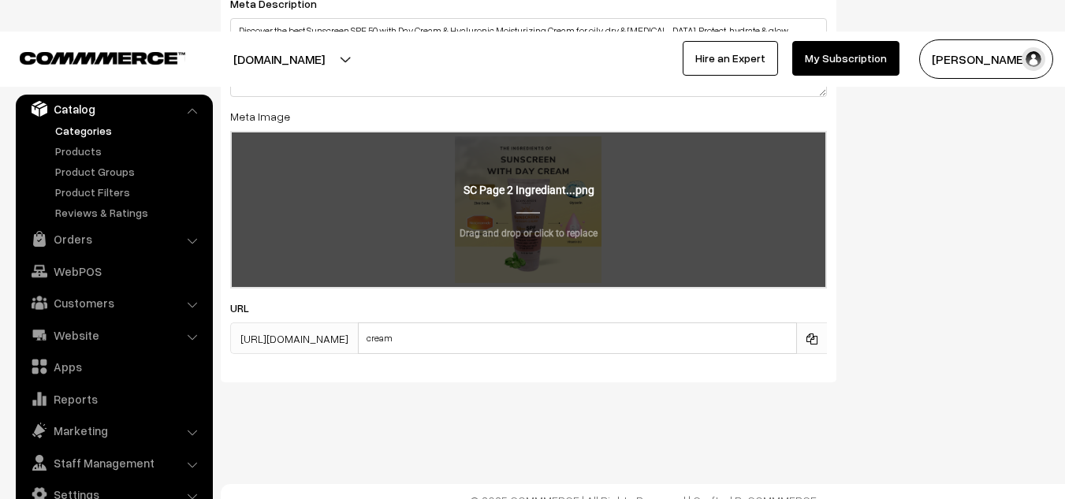
click at [698, 220] on input "file" at bounding box center [529, 209] width 594 height 155
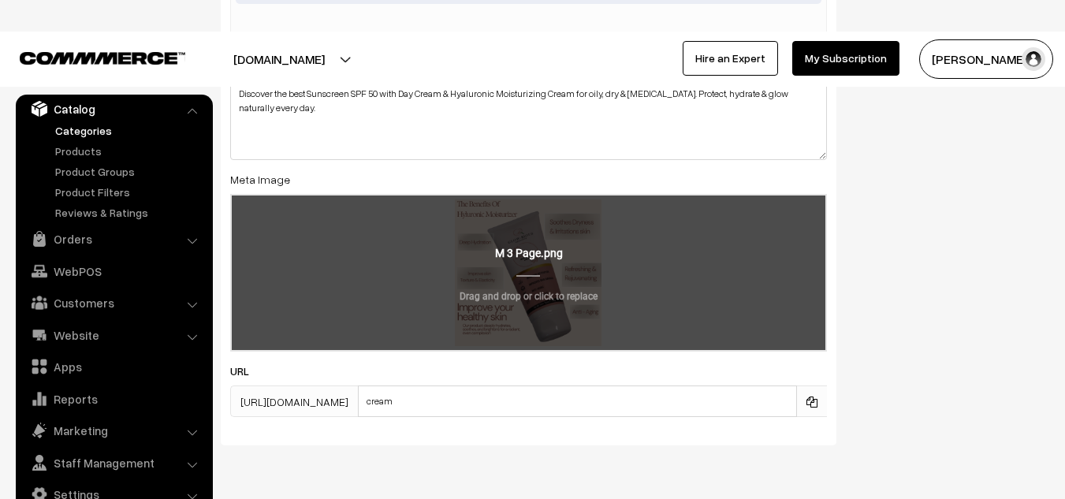
scroll to position [1404, 0]
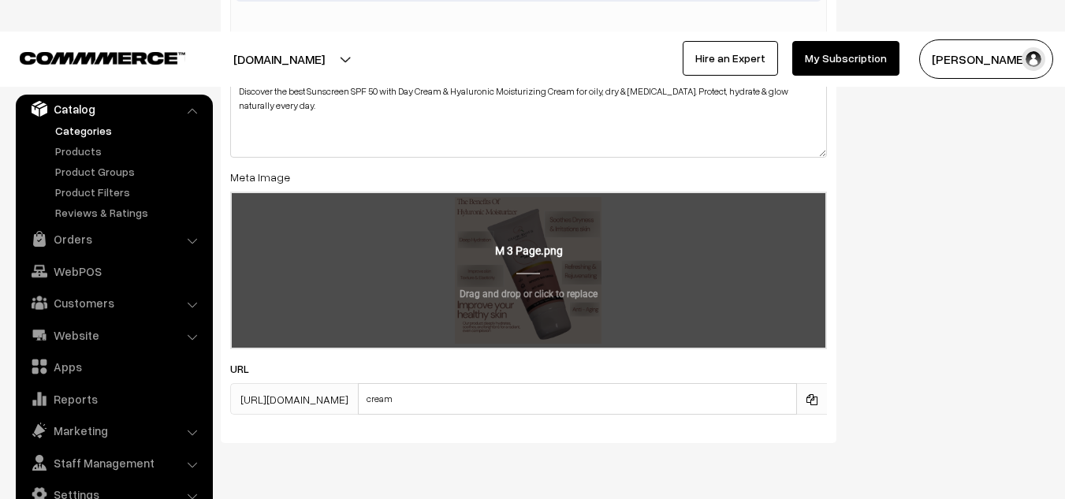
click at [539, 267] on input "file" at bounding box center [529, 270] width 594 height 155
type input "C:\fakepath\Benefits SC 3...PNG"
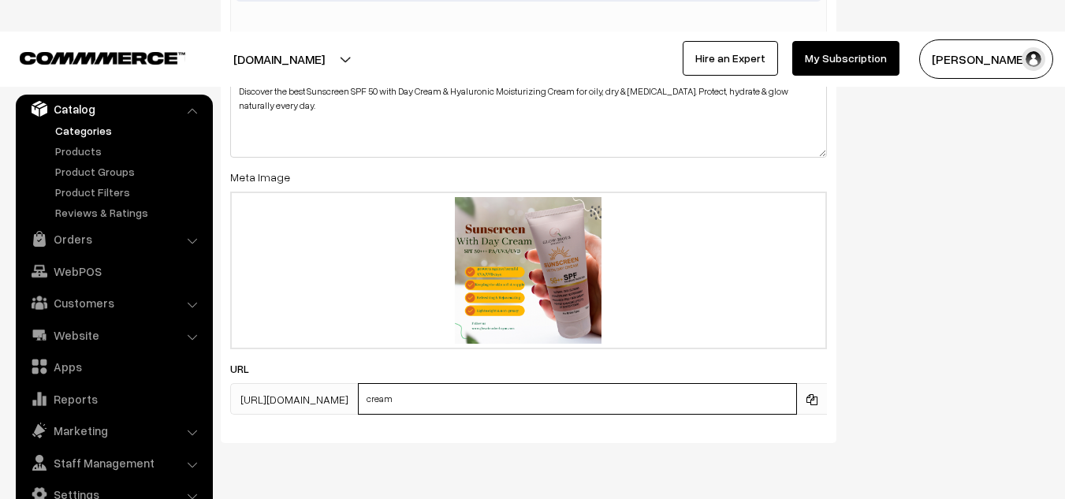
click at [562, 397] on input "cream" at bounding box center [577, 399] width 439 height 32
type input "c"
paste input "Hyaluronic Moisturizing Cream"
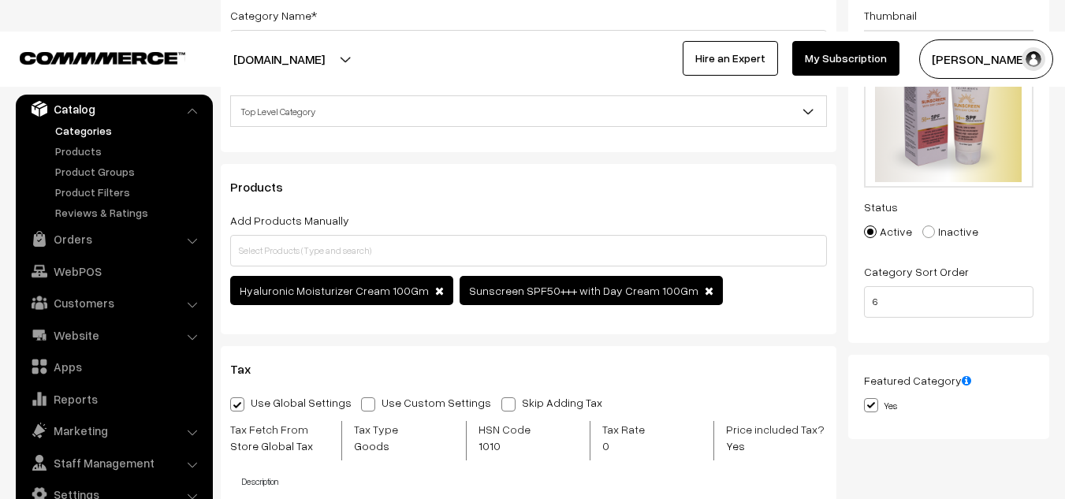
scroll to position [0, 0]
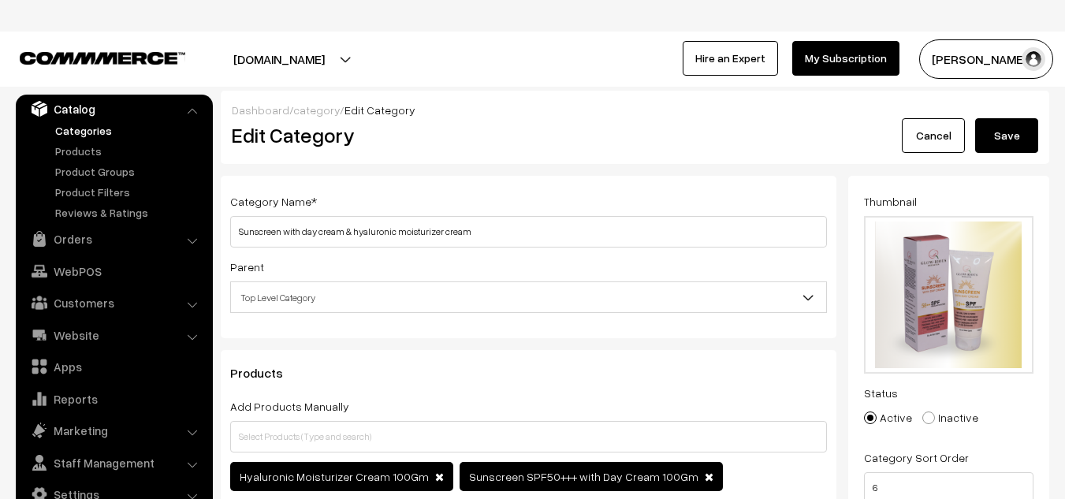
type input "sunscreen spf 50 pa +++ with day cream & Hyaluronic Moisturizing Cream"
click at [1015, 131] on button "Save" at bounding box center [1006, 135] width 63 height 35
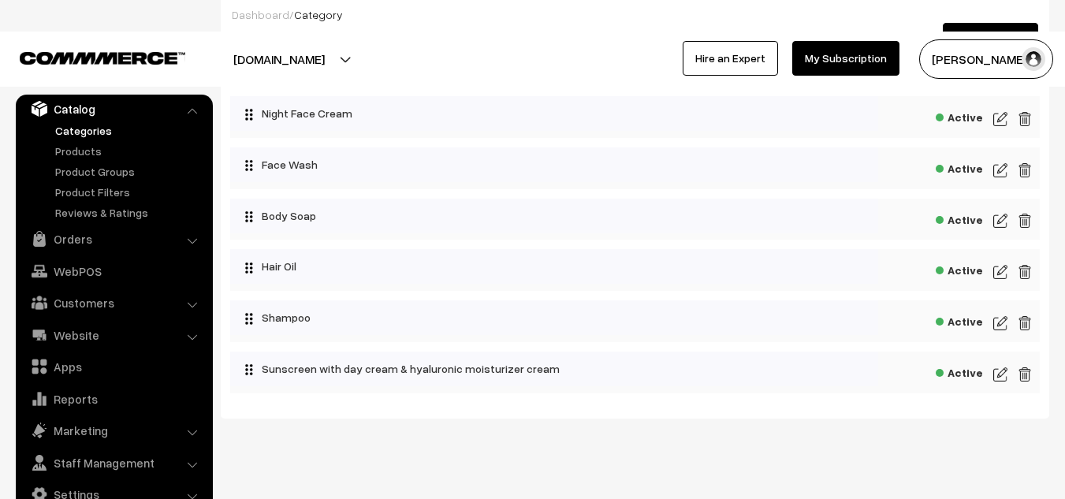
scroll to position [118, 0]
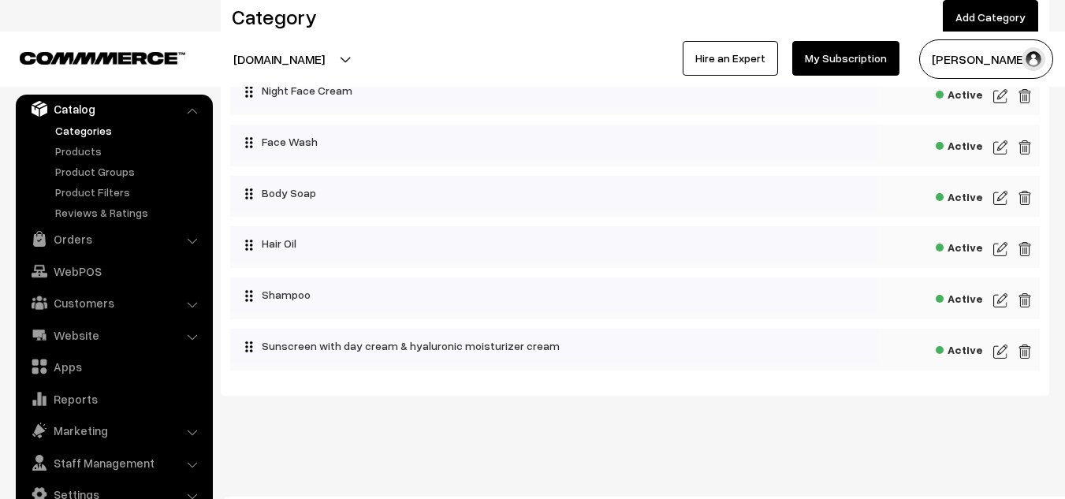
click at [997, 354] on img at bounding box center [1001, 351] width 14 height 19
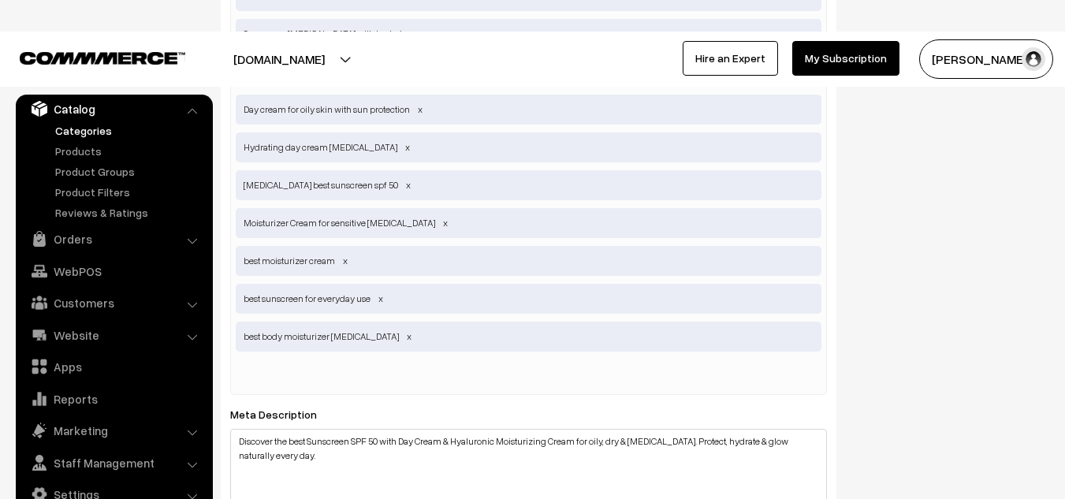
scroll to position [1055, 0]
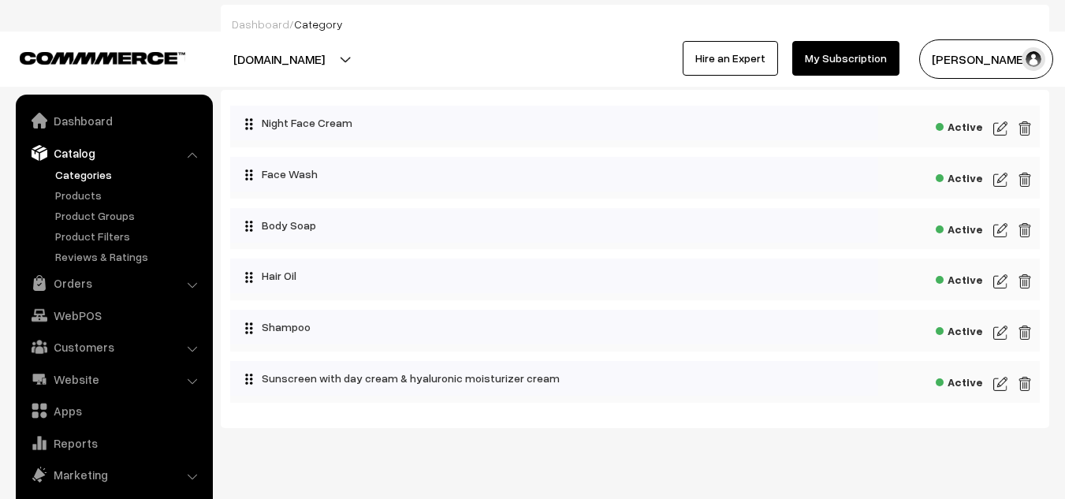
scroll to position [44, 0]
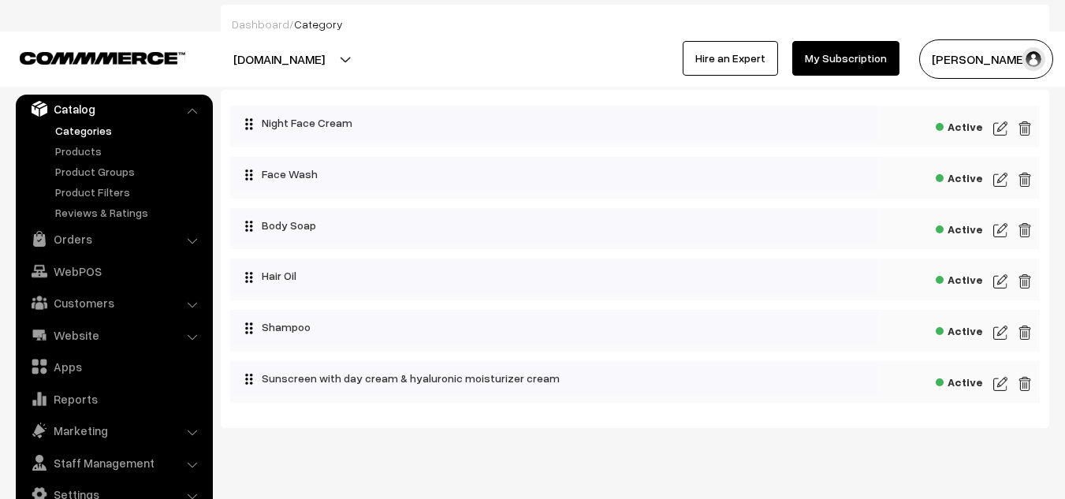
click at [1001, 381] on img at bounding box center [1001, 384] width 14 height 19
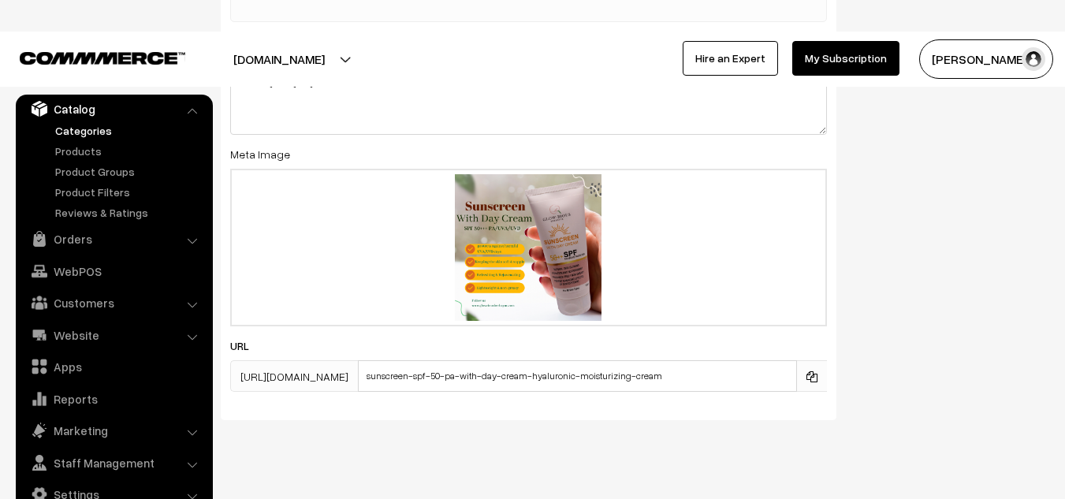
scroll to position [1429, 0]
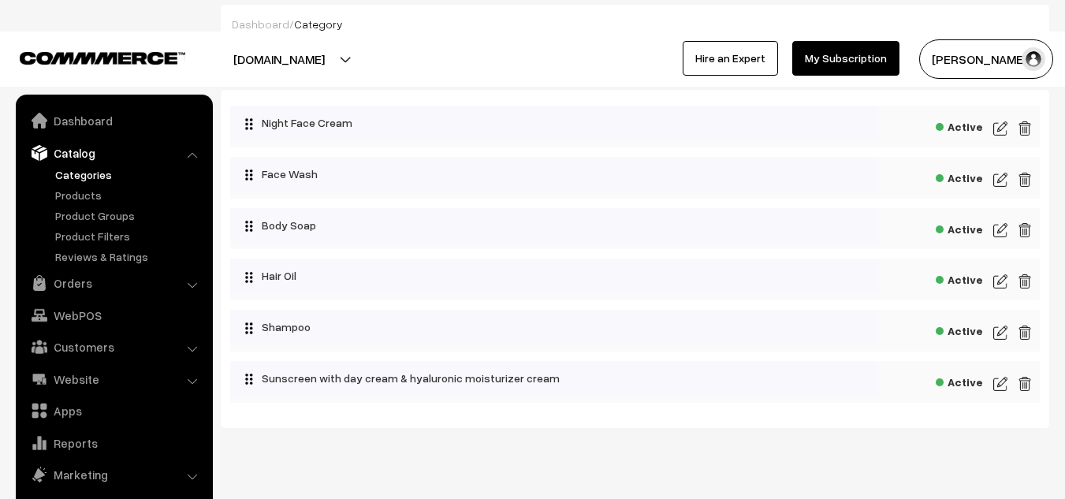
scroll to position [44, 0]
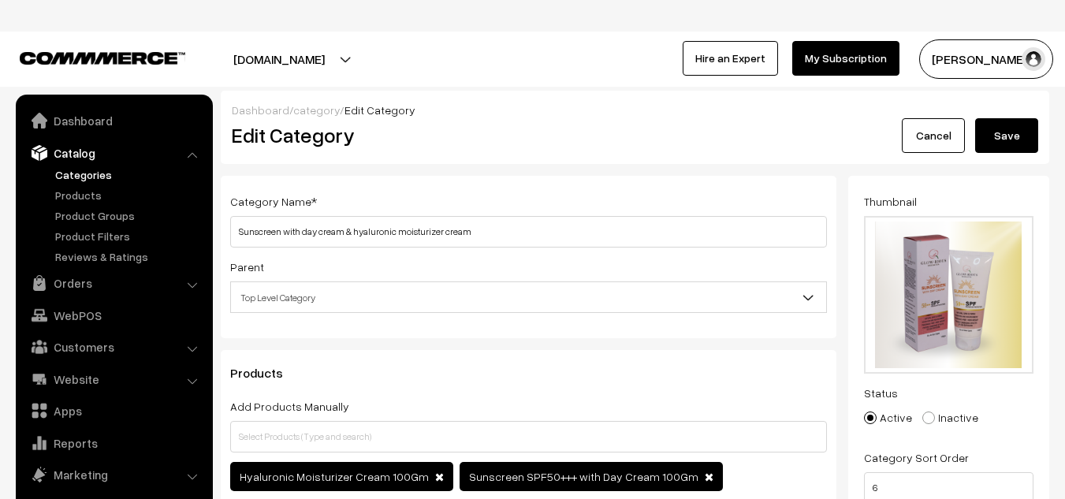
scroll to position [44, 0]
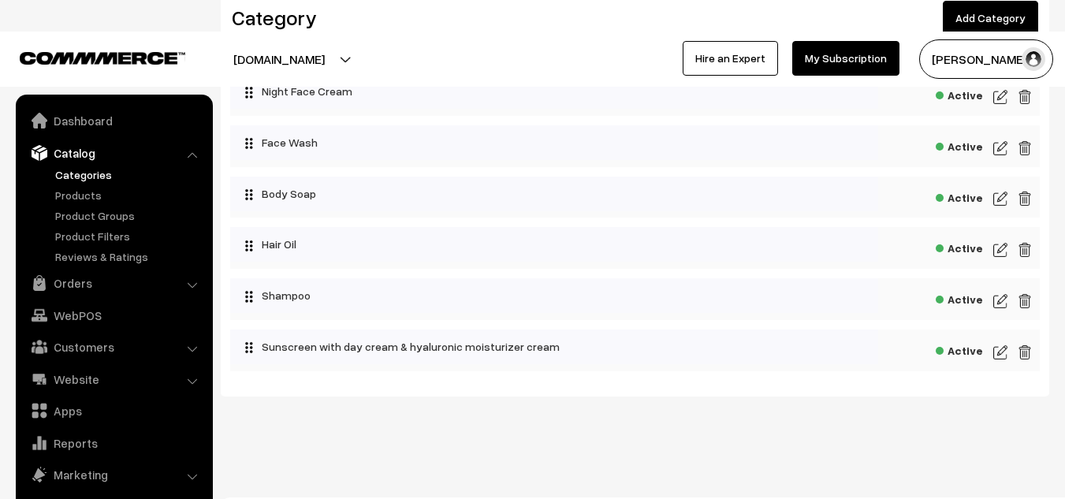
scroll to position [44, 0]
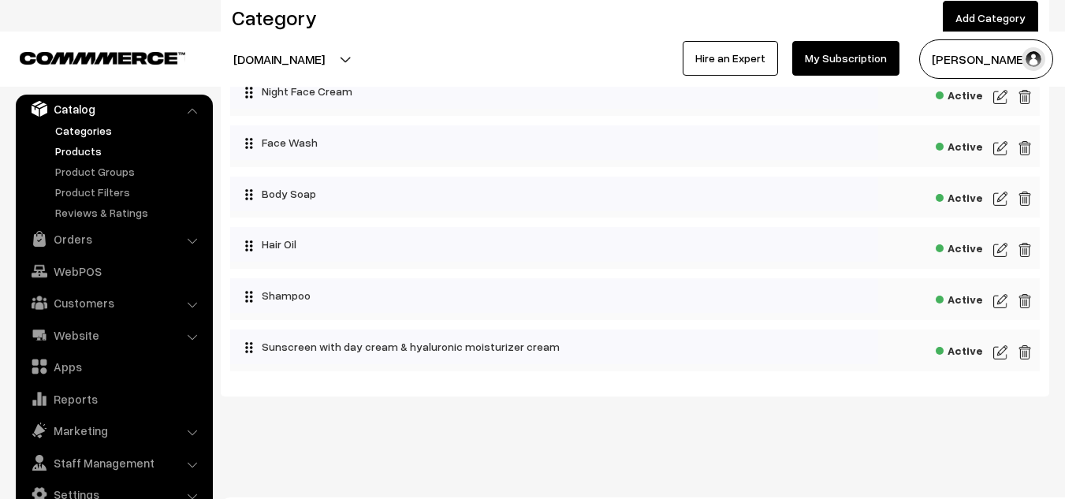
click at [80, 148] on link "Products" at bounding box center [129, 151] width 156 height 17
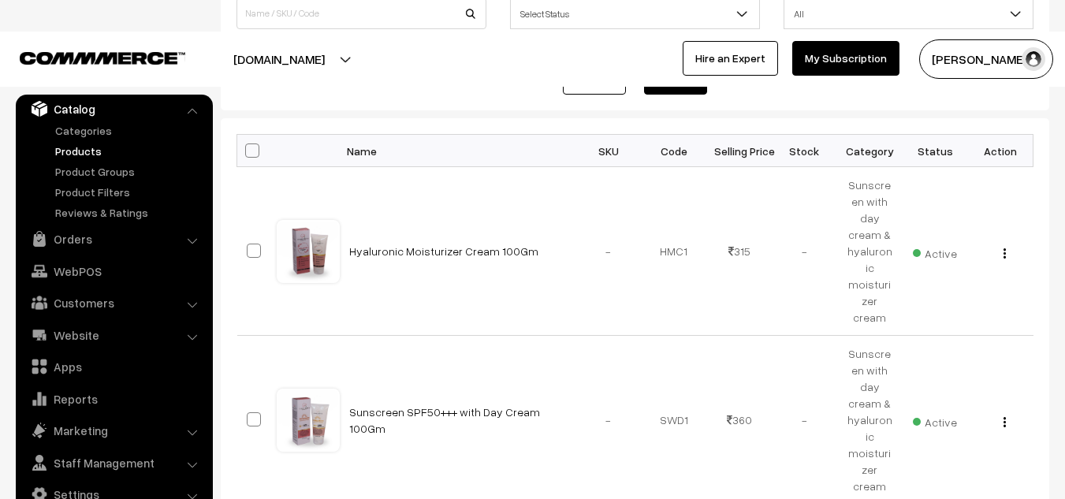
scroll to position [255, 0]
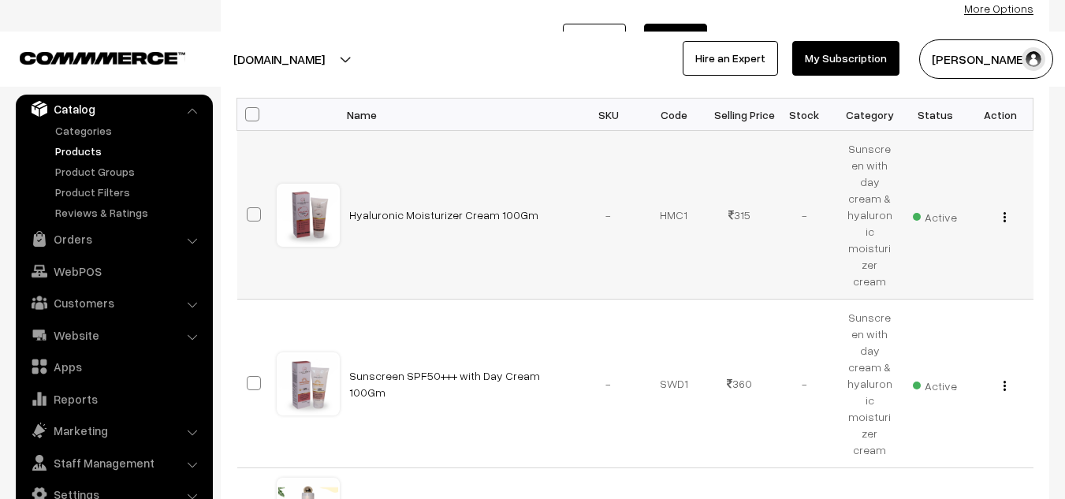
click at [1010, 214] on div "View Edit Delete" at bounding box center [1001, 215] width 47 height 17
click at [1008, 210] on div "View Edit Delete" at bounding box center [1001, 215] width 47 height 17
click at [1005, 212] on img "button" at bounding box center [1005, 217] width 2 height 10
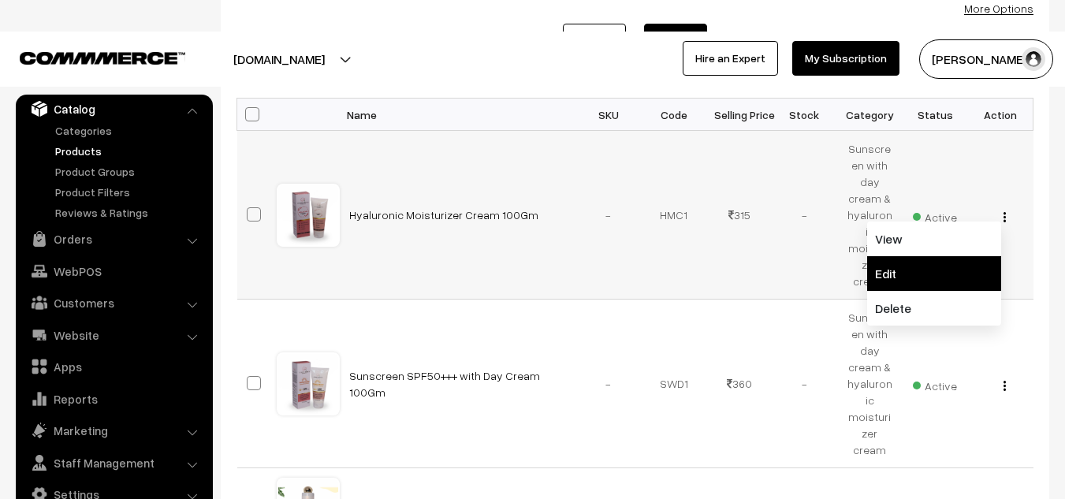
click at [903, 256] on link "Edit" at bounding box center [934, 273] width 134 height 35
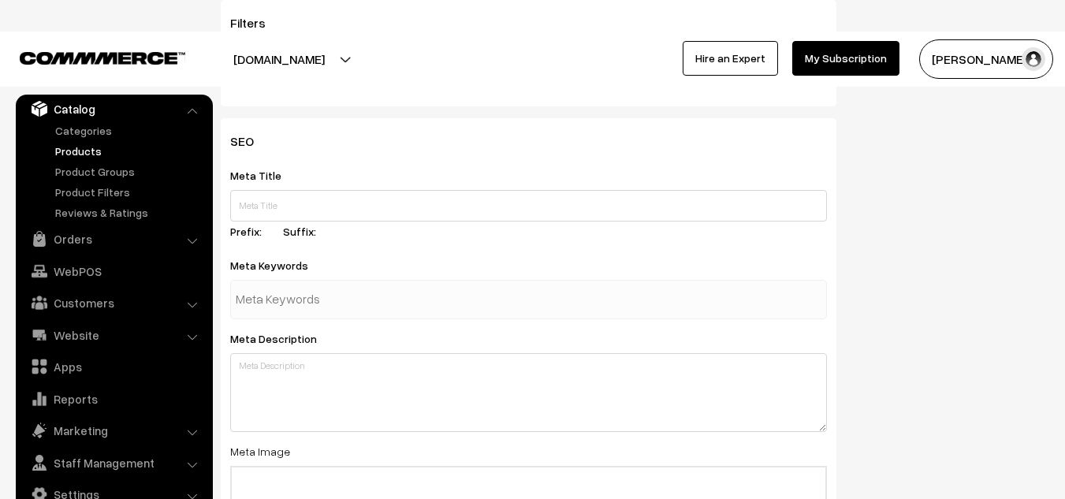
scroll to position [2123, 0]
click at [293, 283] on input "text" at bounding box center [318, 299] width 164 height 32
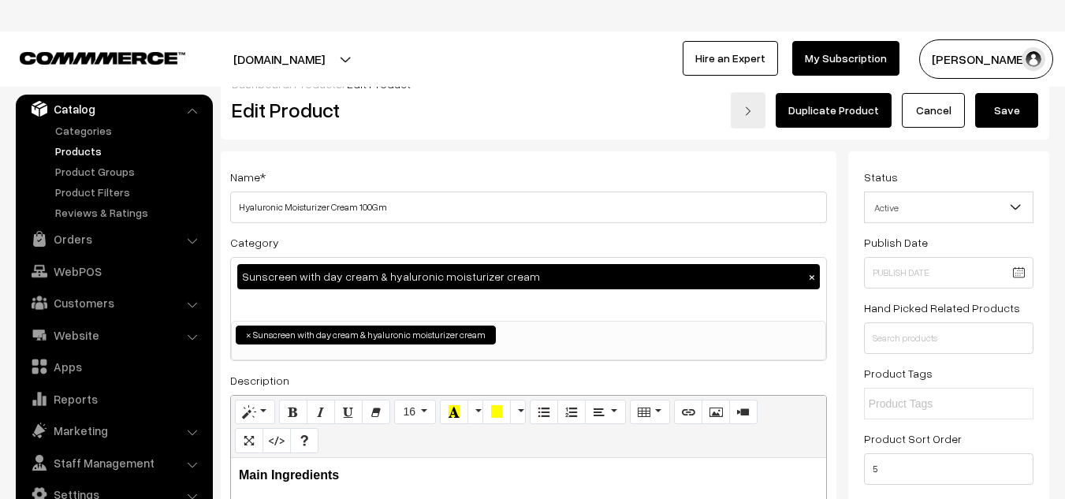
scroll to position [0, 0]
